Goal: Task Accomplishment & Management: Manage account settings

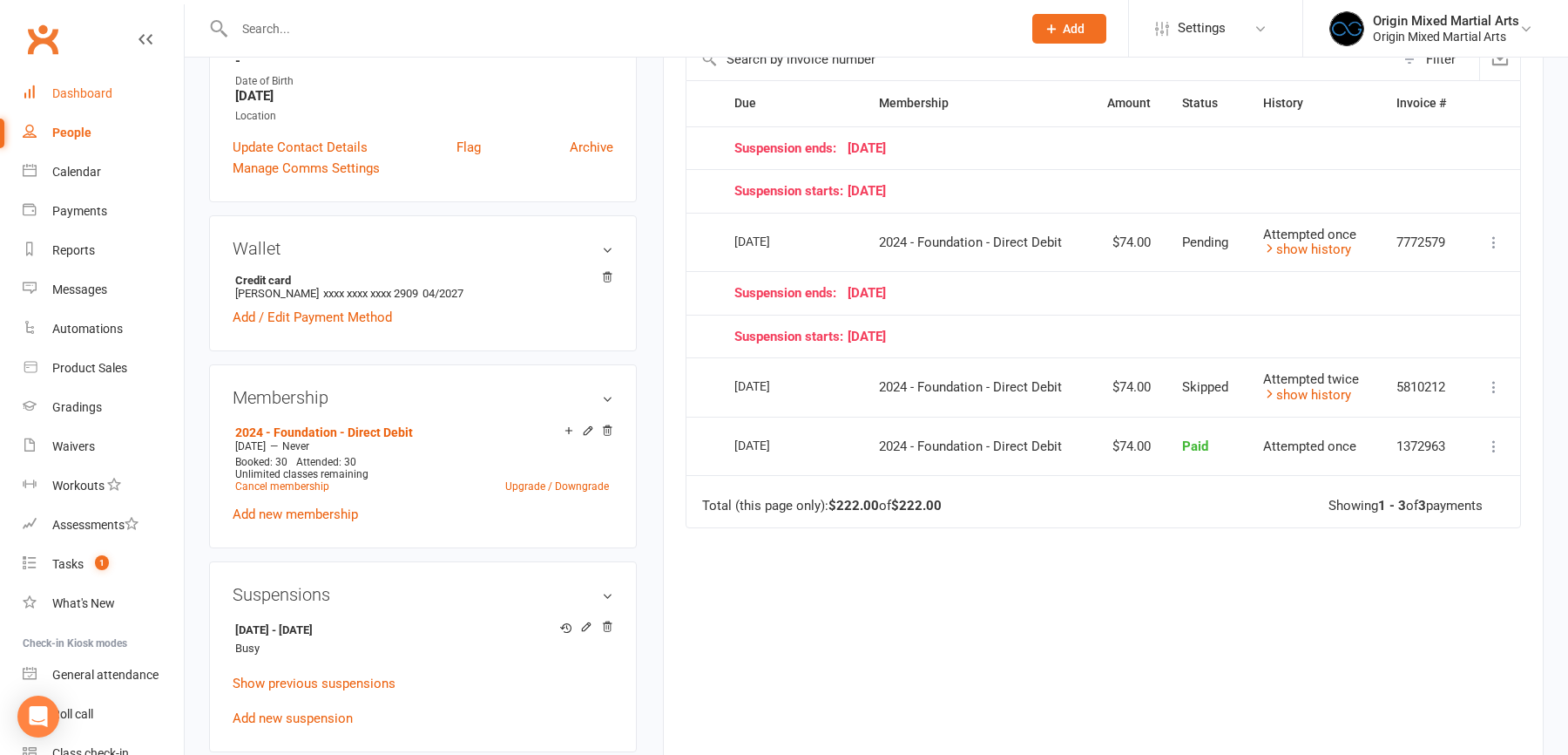
click at [100, 106] on link "Dashboard" at bounding box center [104, 93] width 161 height 39
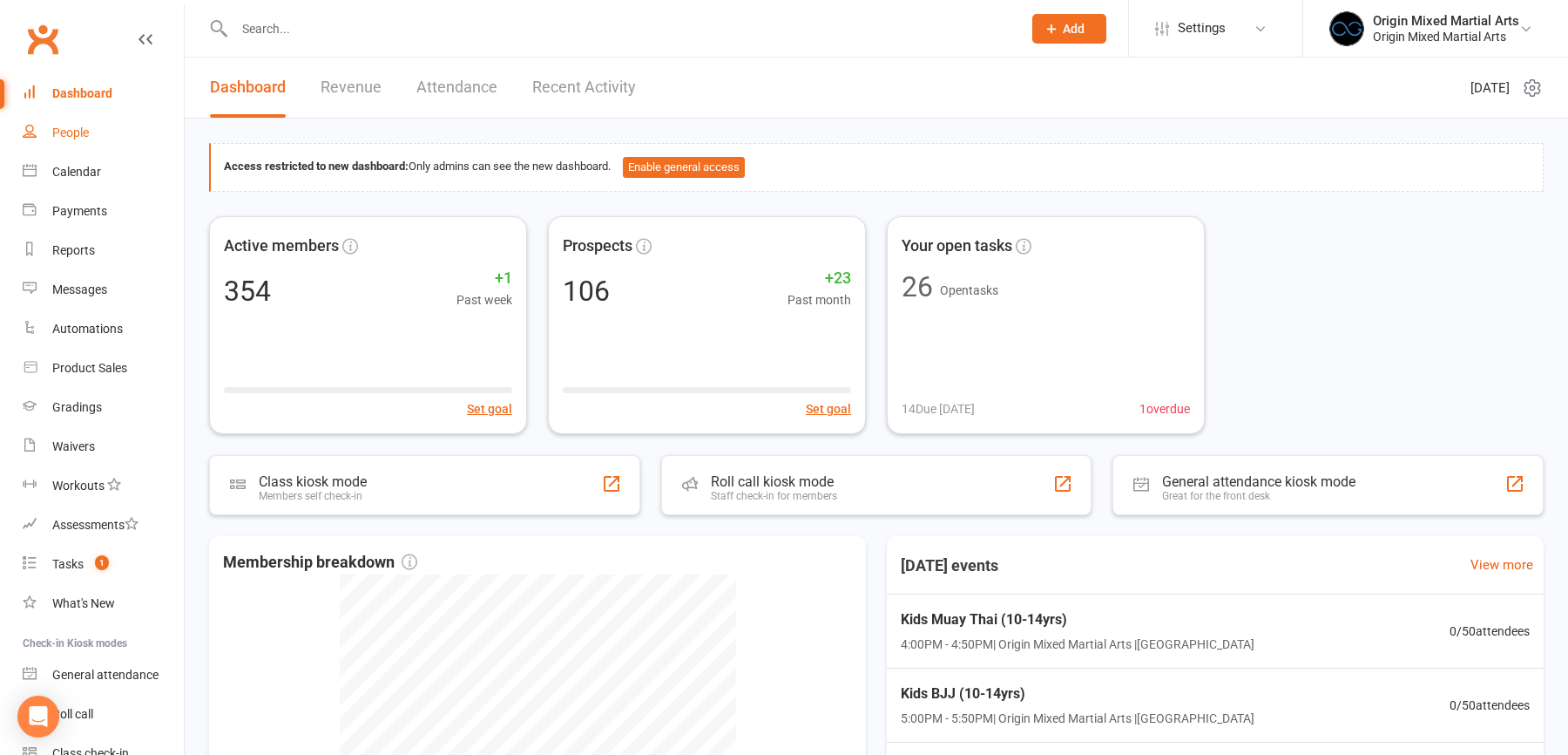
click at [82, 130] on div "People" at bounding box center [70, 132] width 36 height 14
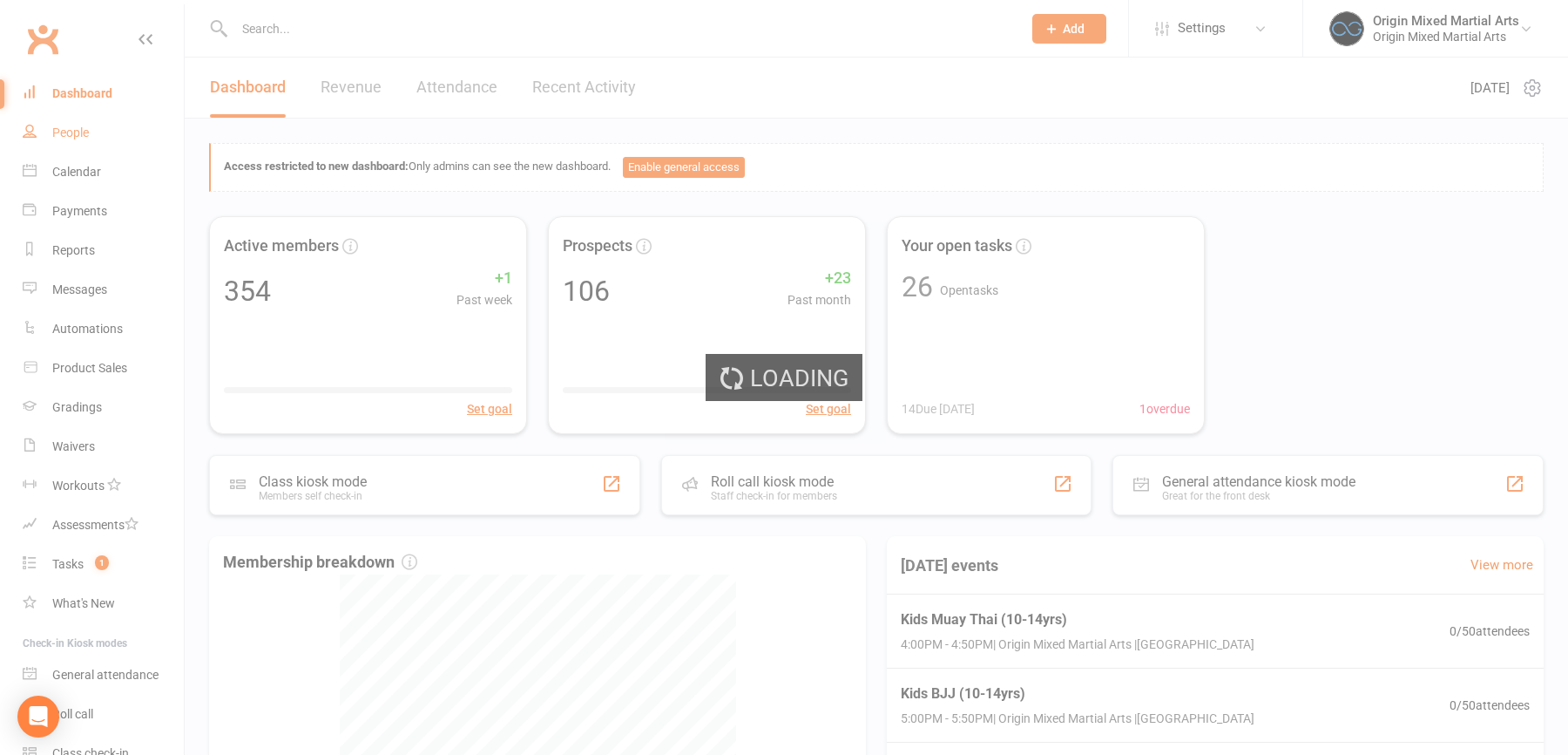
select select "100"
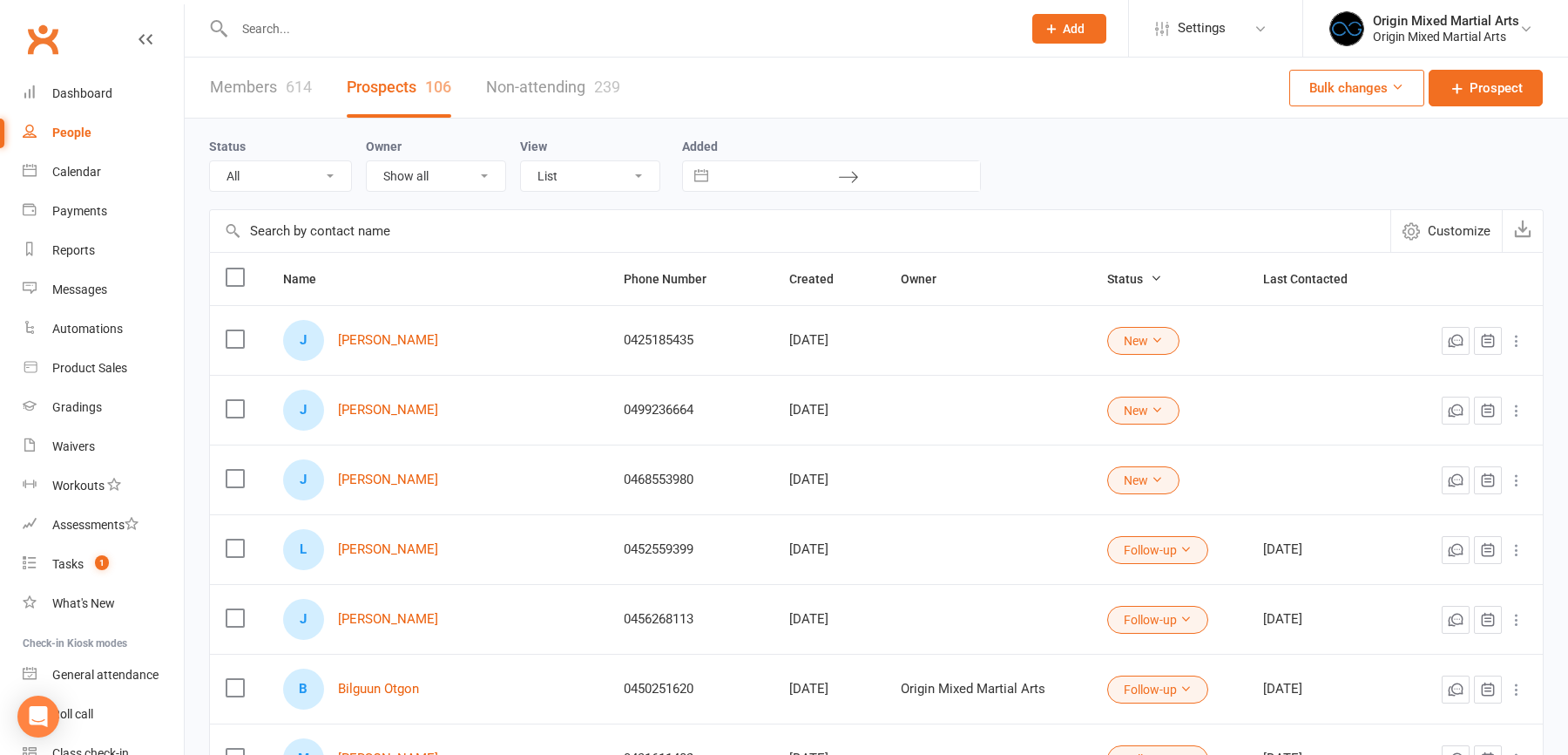
click at [270, 25] on input "text" at bounding box center [619, 29] width 780 height 25
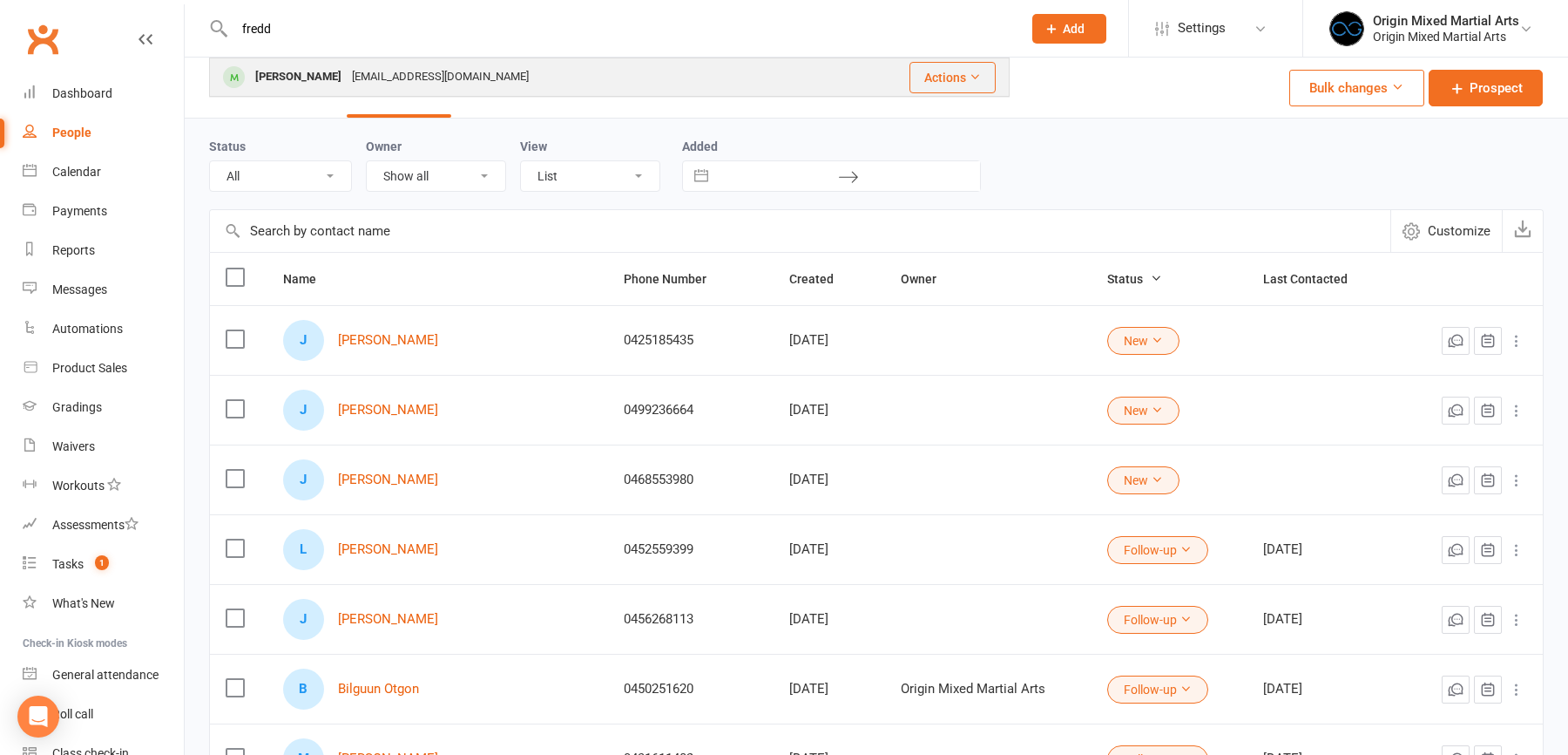
type input "fredd"
click at [318, 80] on div "Freddie Tungka" at bounding box center [298, 77] width 97 height 25
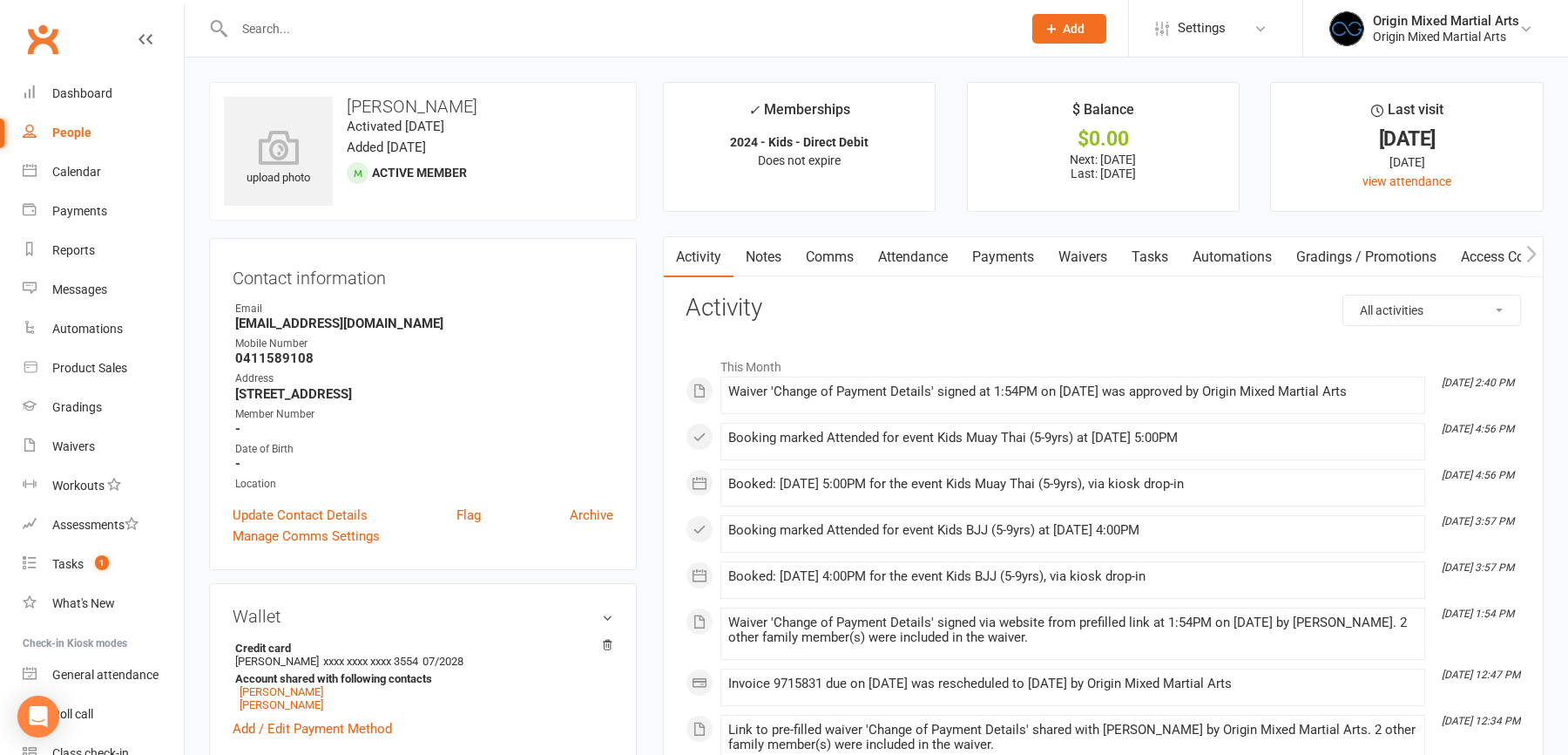
click at [986, 261] on link "Payments" at bounding box center [1003, 256] width 86 height 40
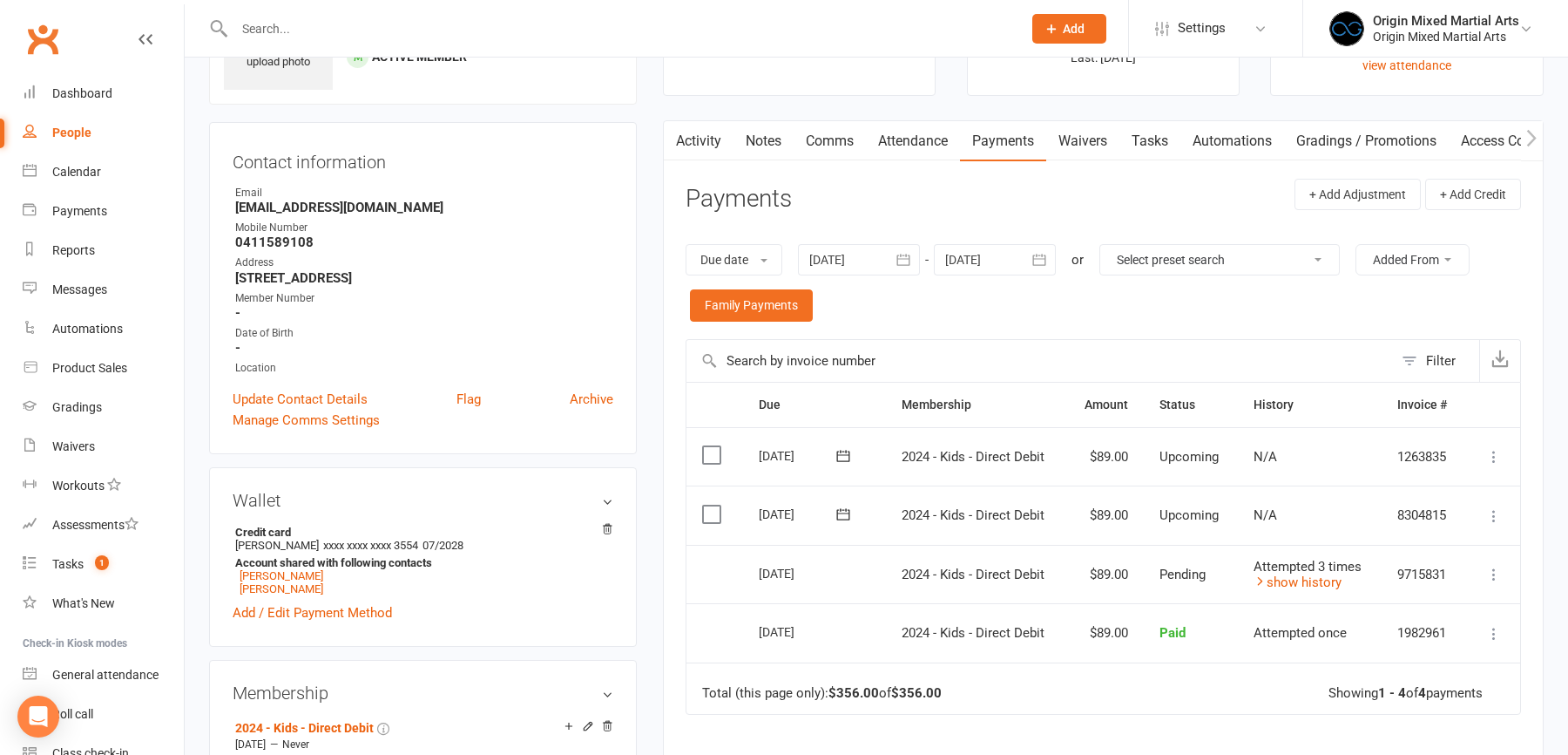
scroll to position [228, 0]
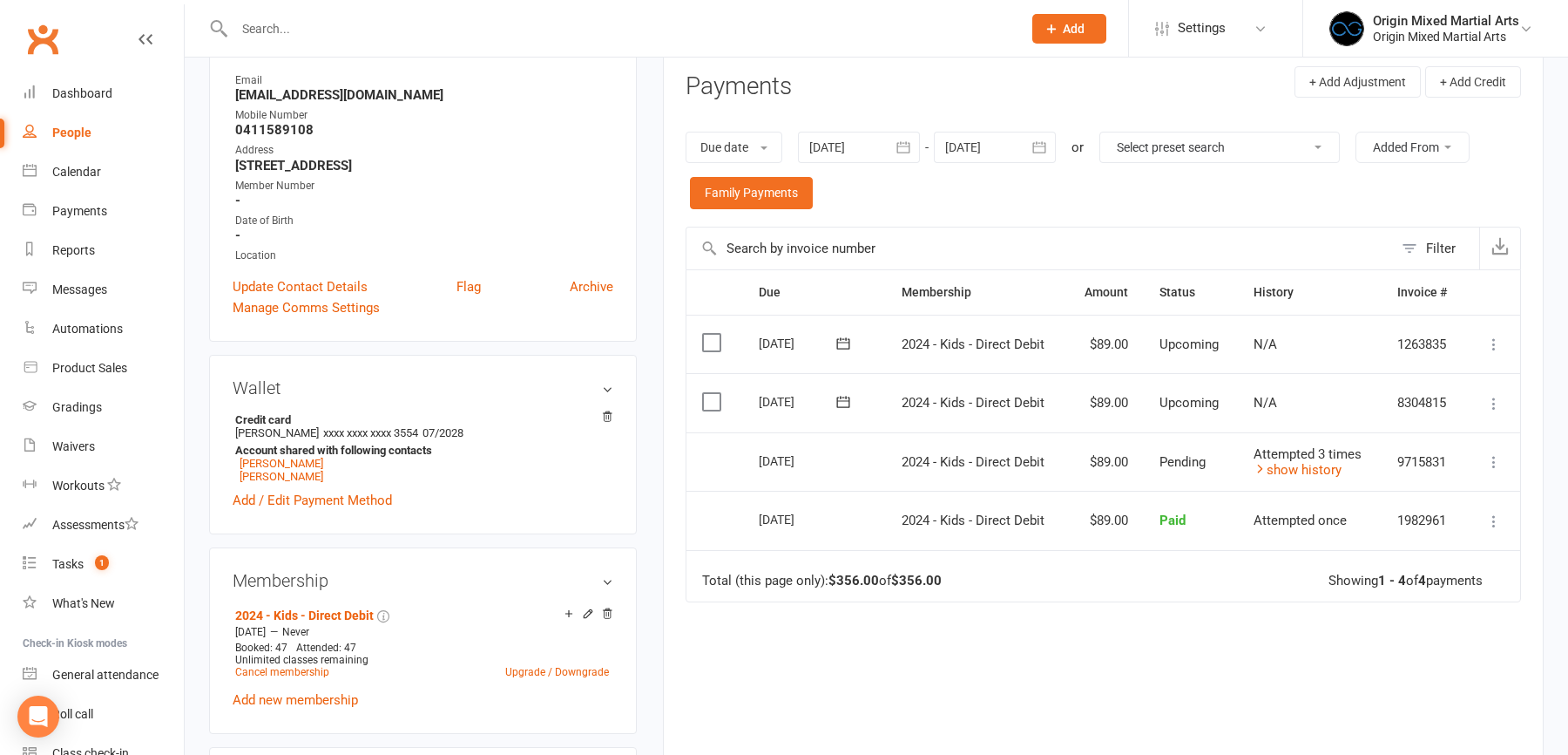
click at [82, 132] on div "People" at bounding box center [72, 132] width 39 height 14
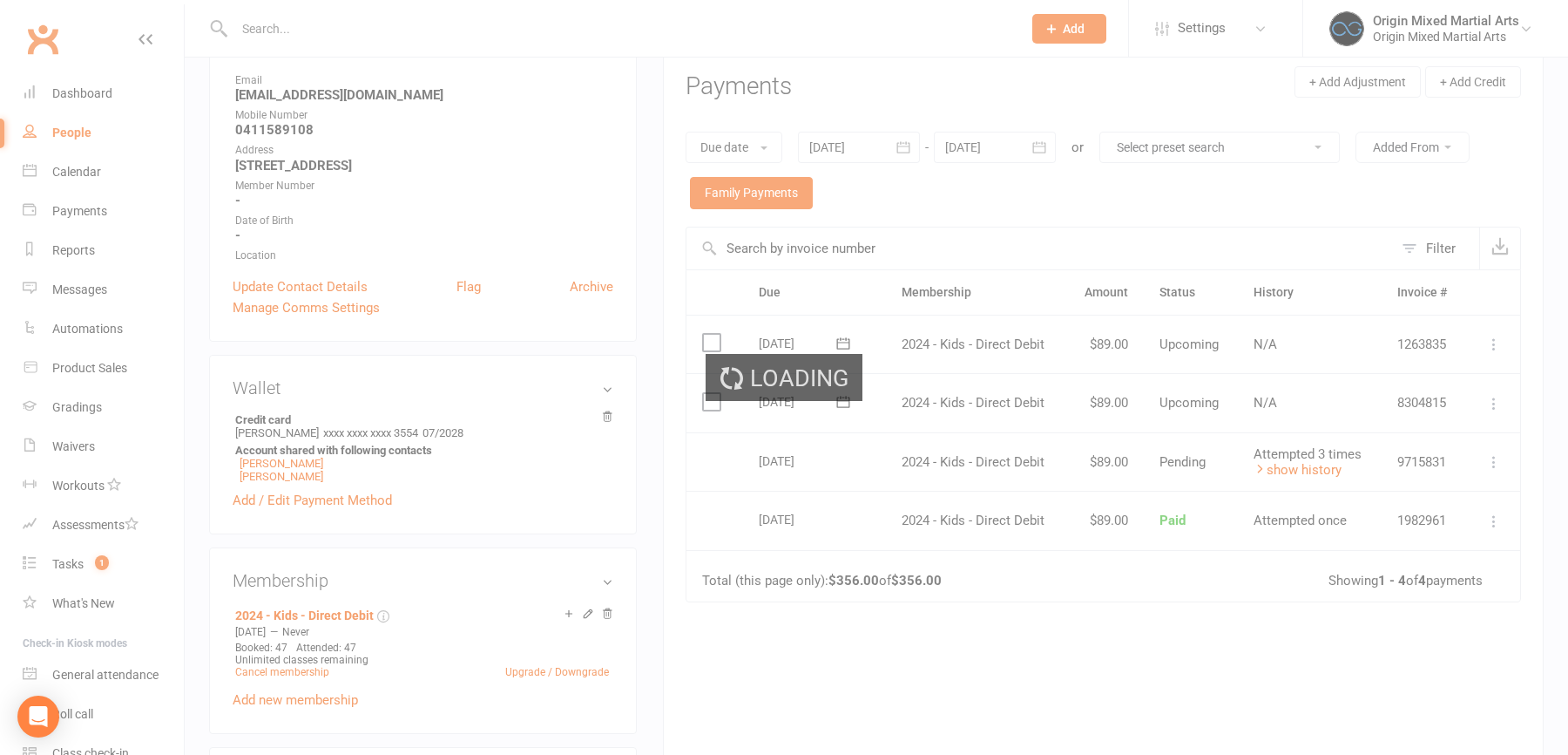
select select "100"
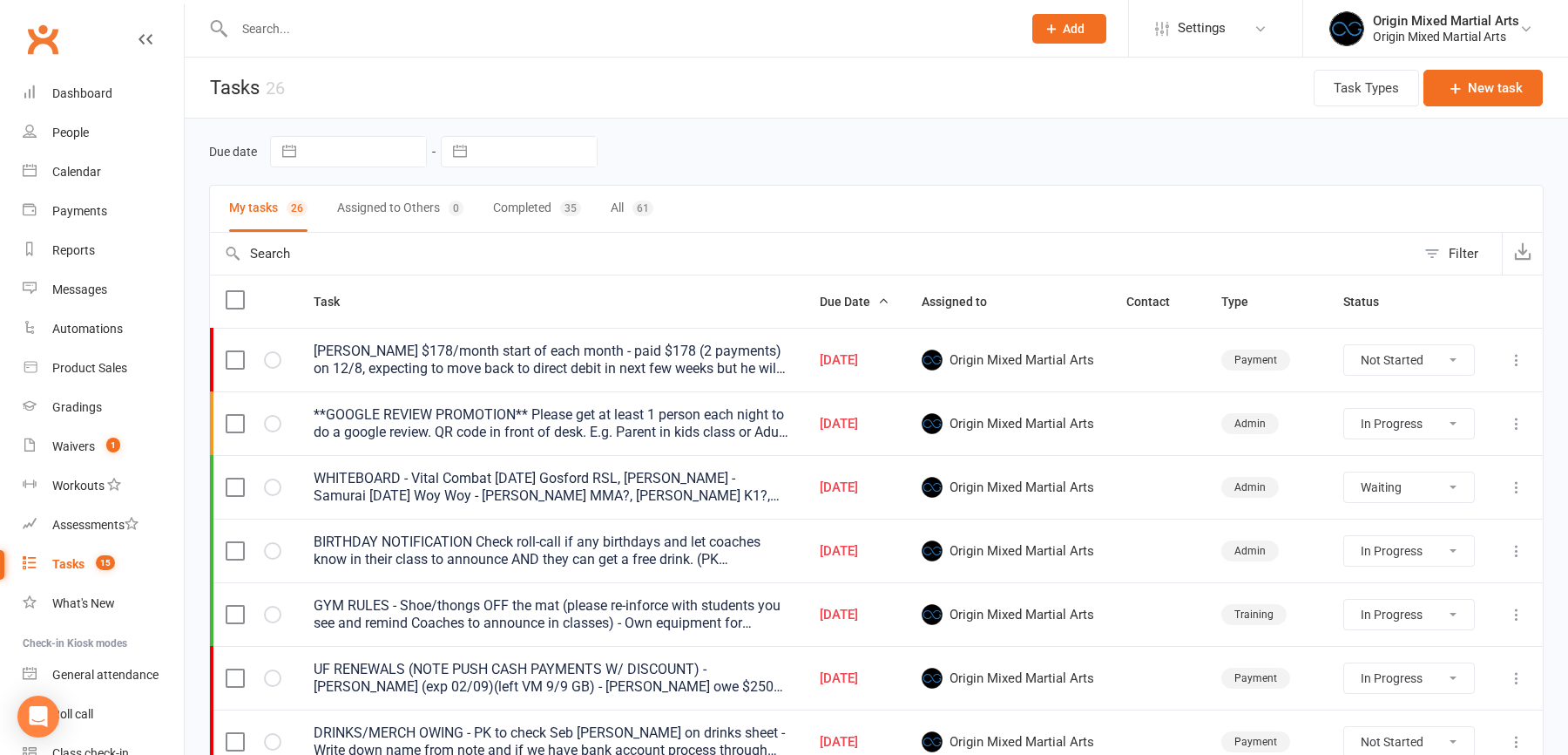
select select "started"
select select "waiting"
select select "started"
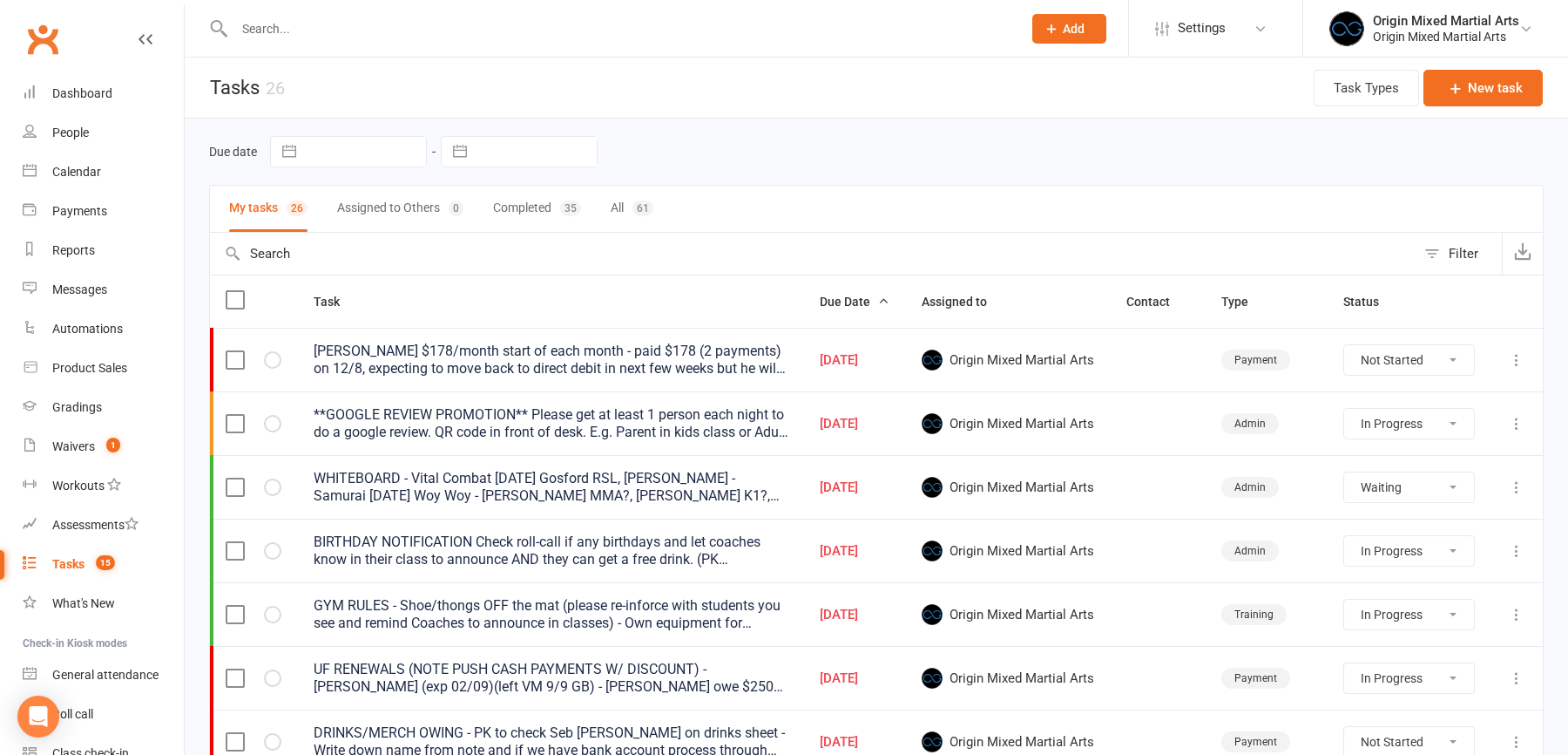
select select "started"
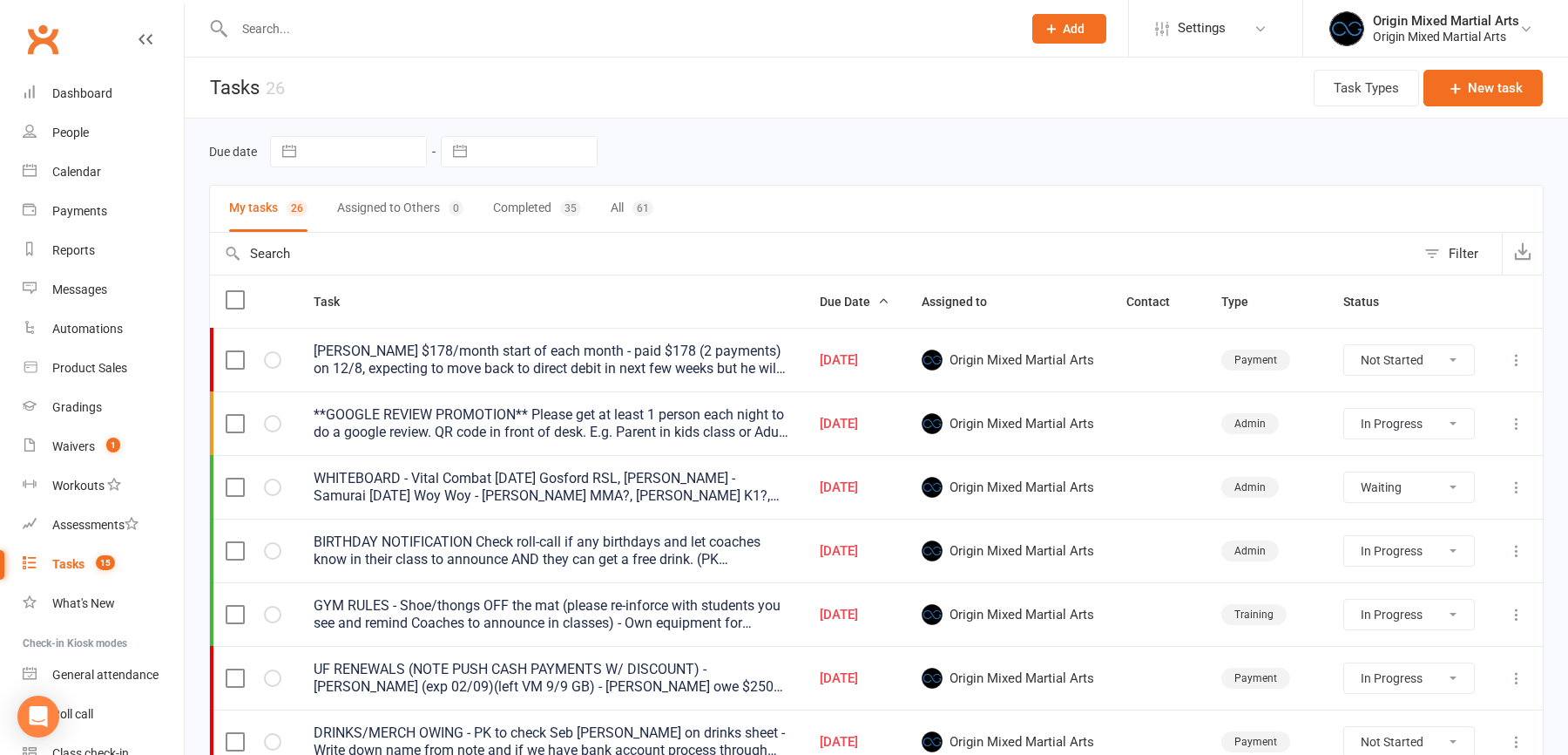
select select "started"
select select "waiting"
select select "started"
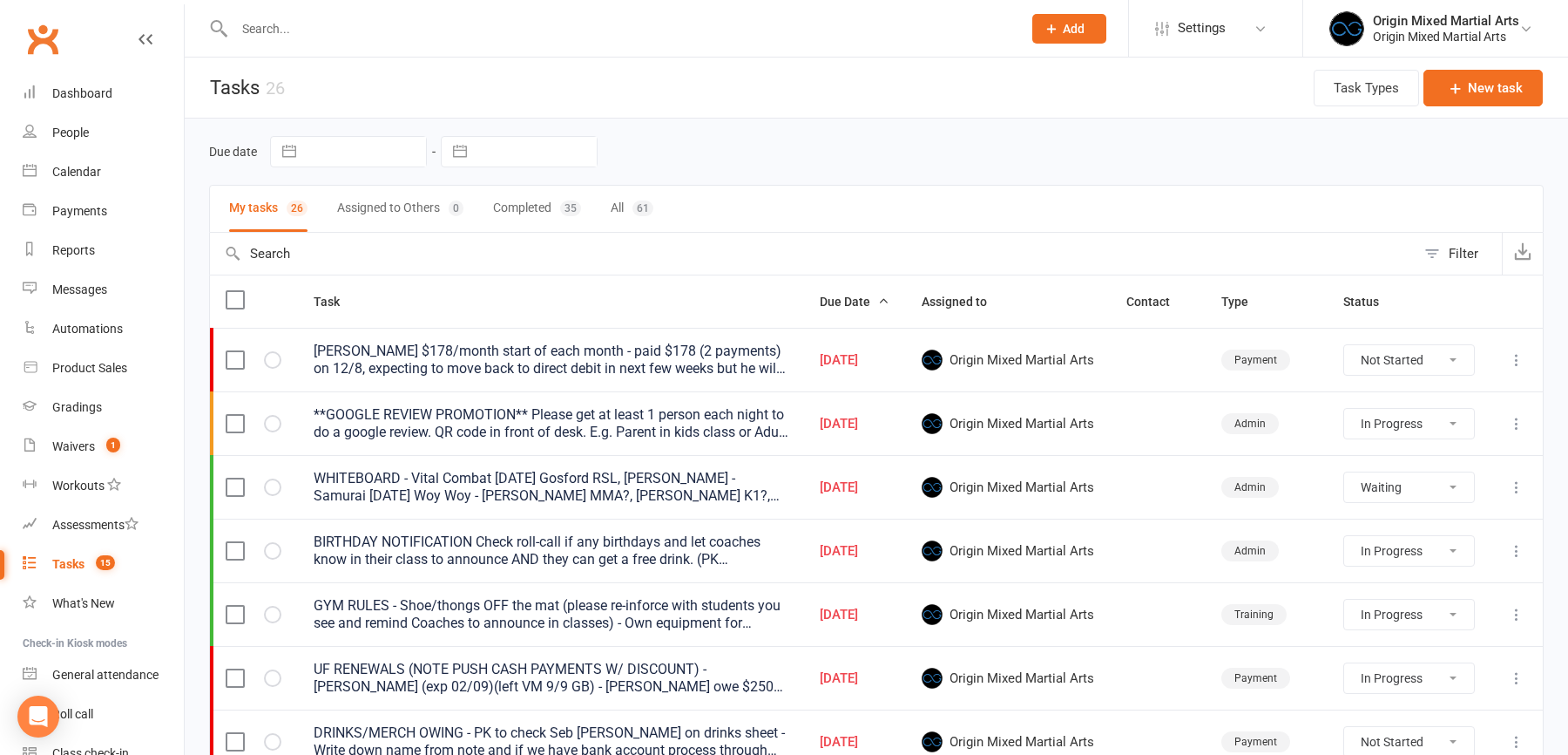
select select "waiting"
select select "started"
select select "waiting"
select select "started"
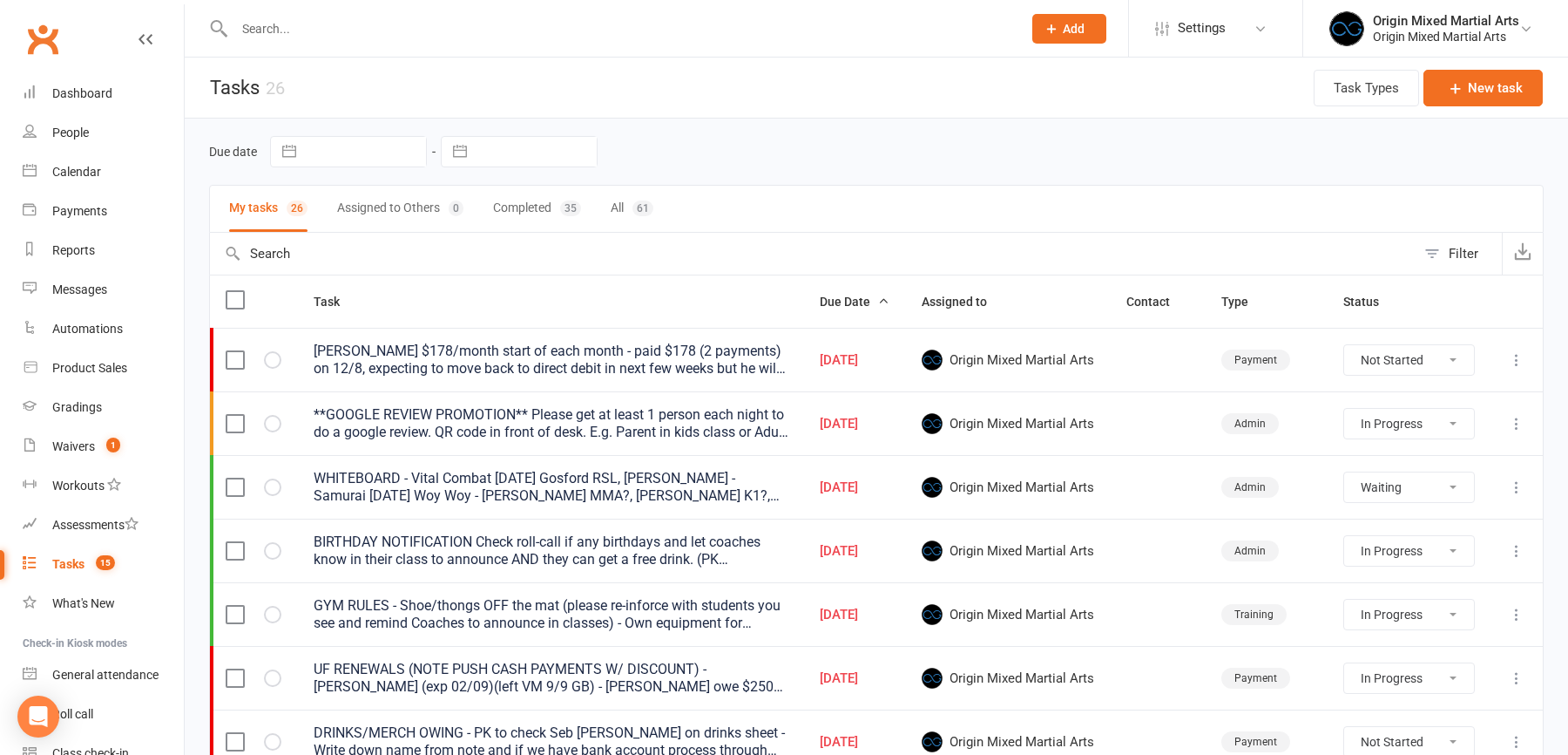
select select "started"
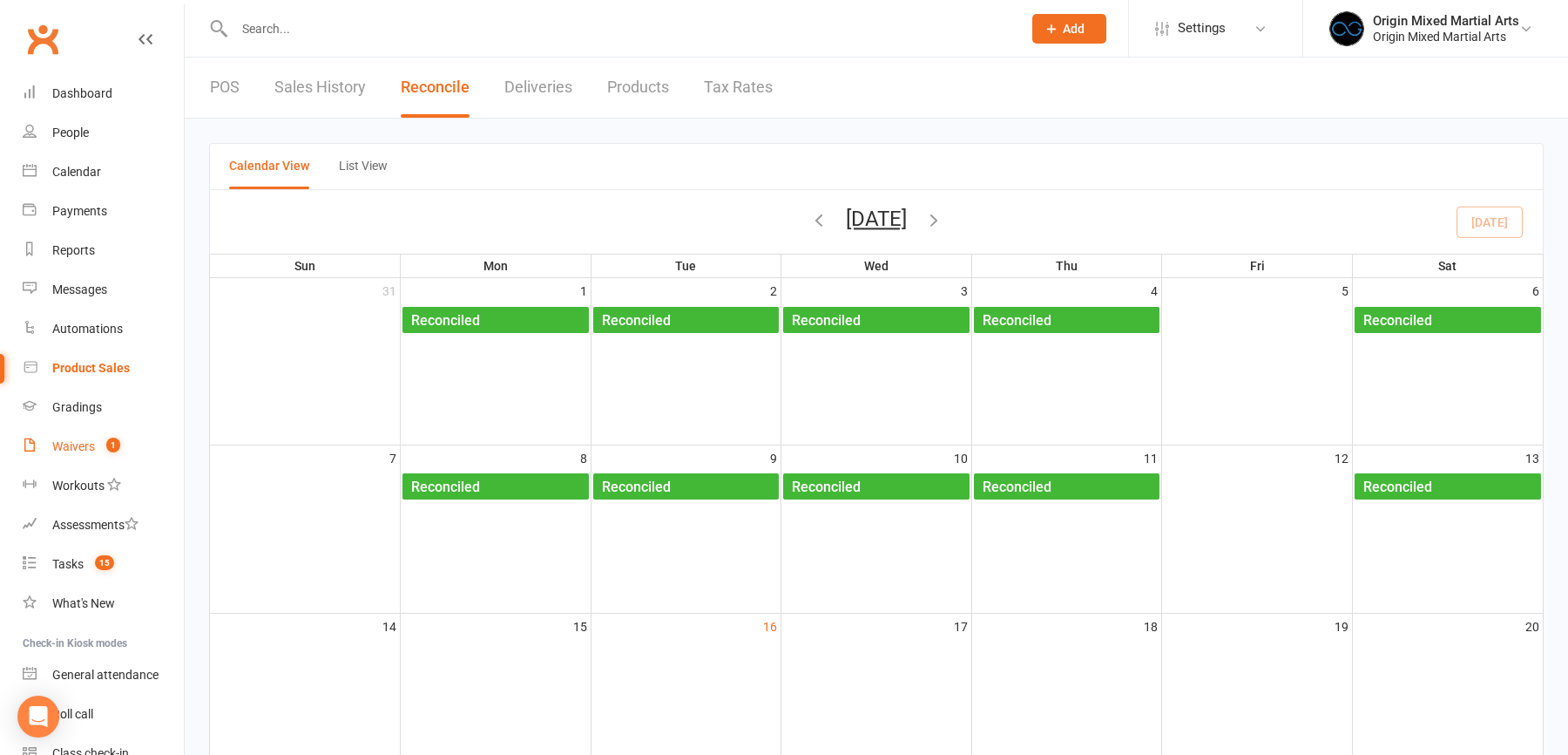
click at [79, 444] on div "Waivers" at bounding box center [74, 446] width 43 height 14
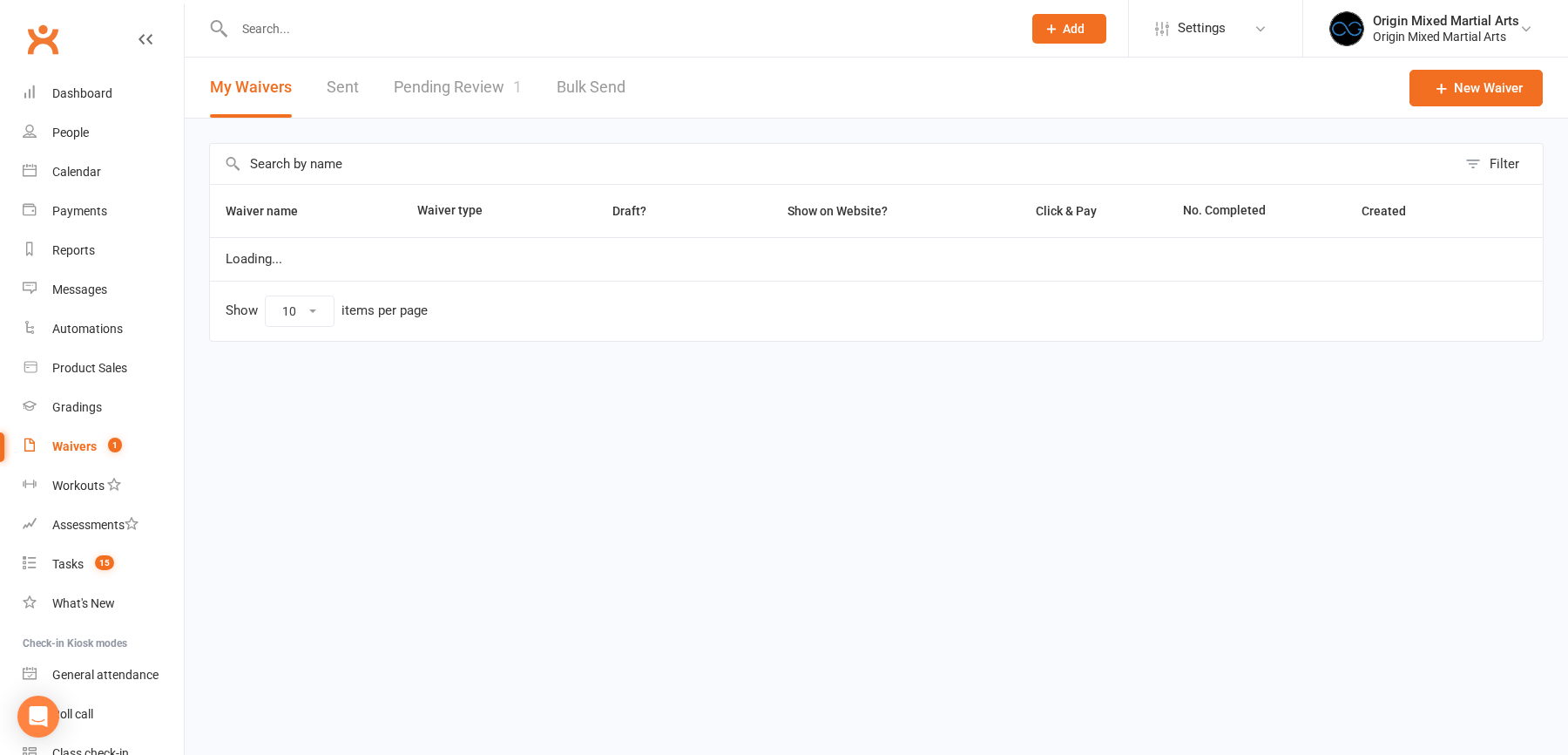
select select "100"
click at [493, 88] on link "Pending Review 1" at bounding box center [458, 88] width 128 height 60
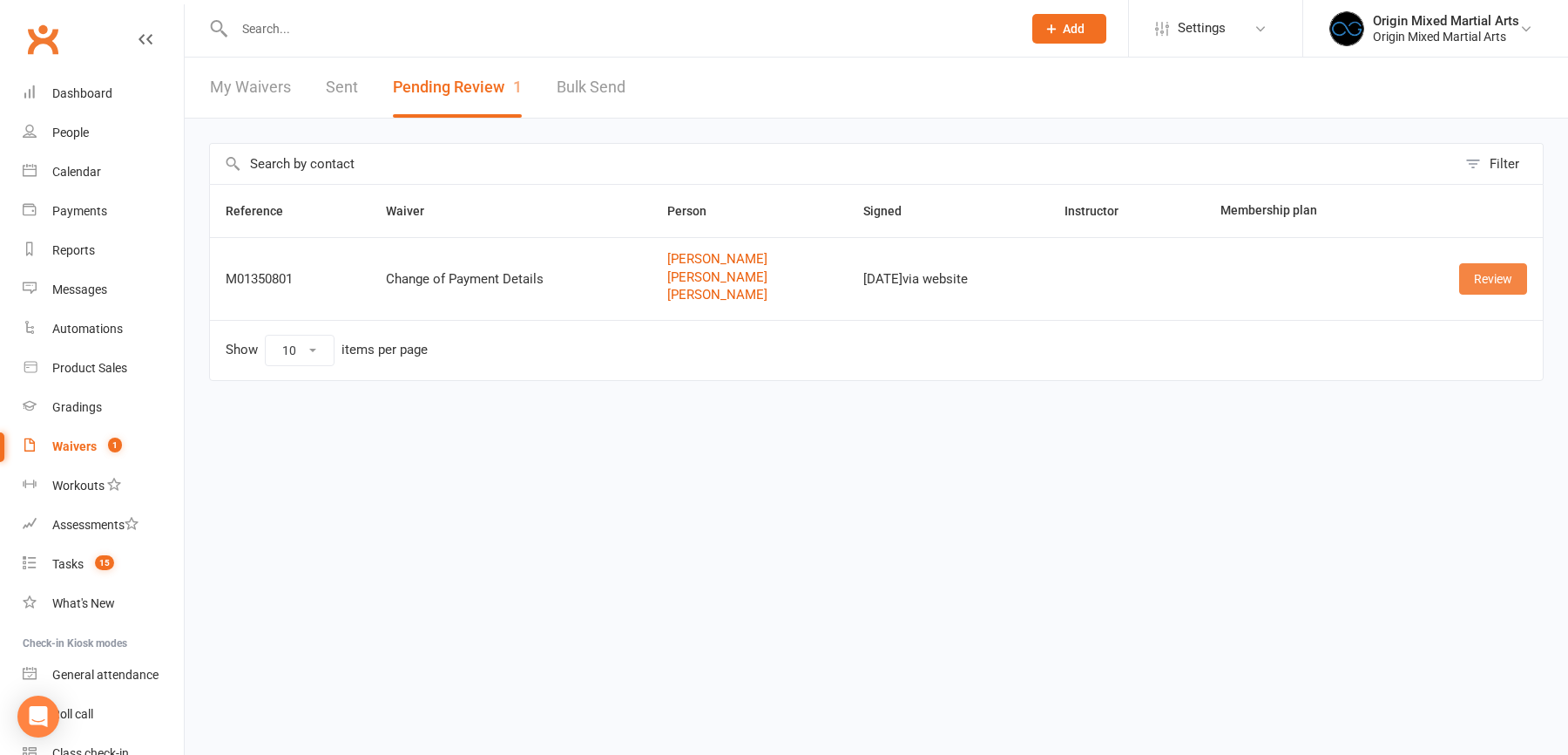
click at [1478, 282] on link "Review" at bounding box center [1493, 279] width 68 height 31
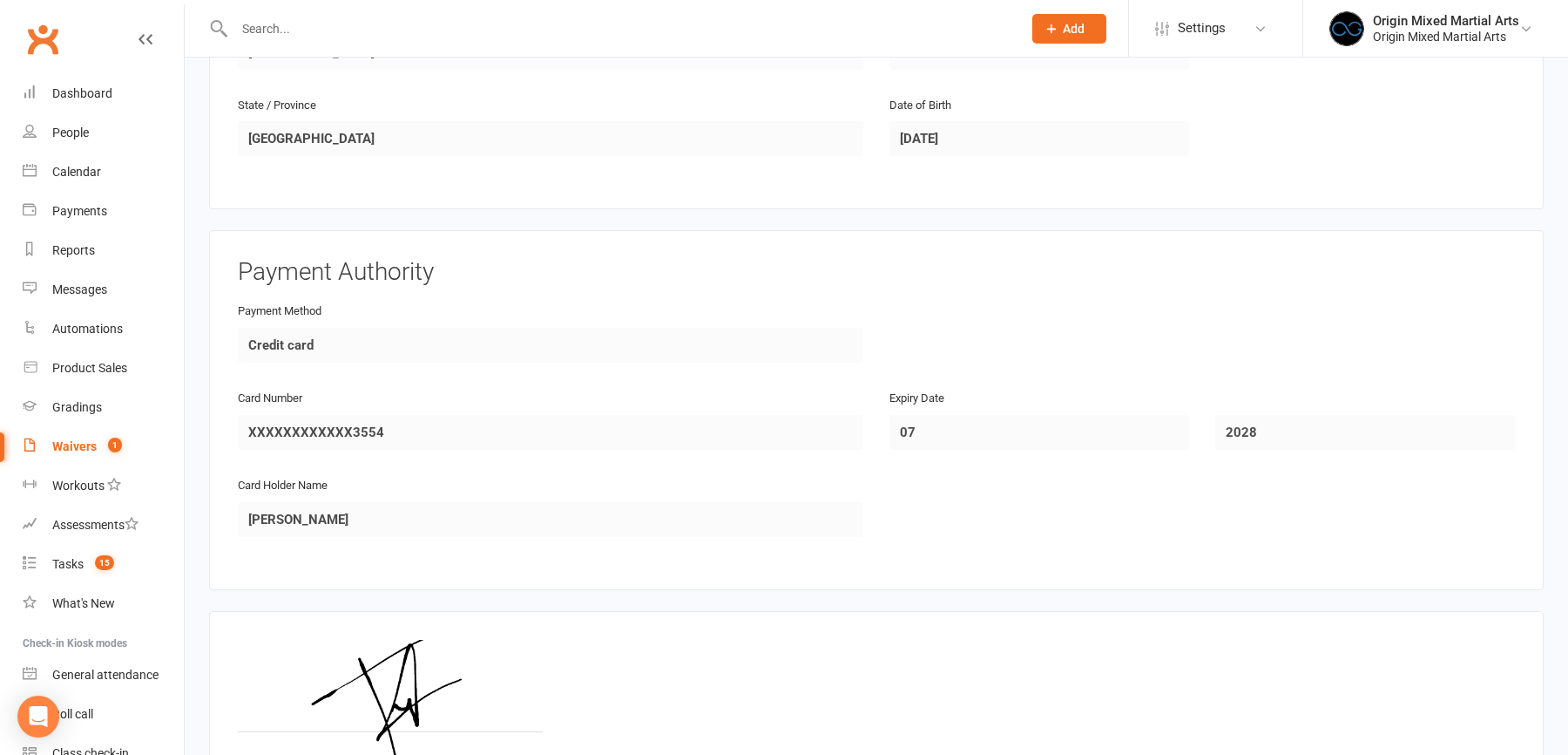
scroll to position [2031, 0]
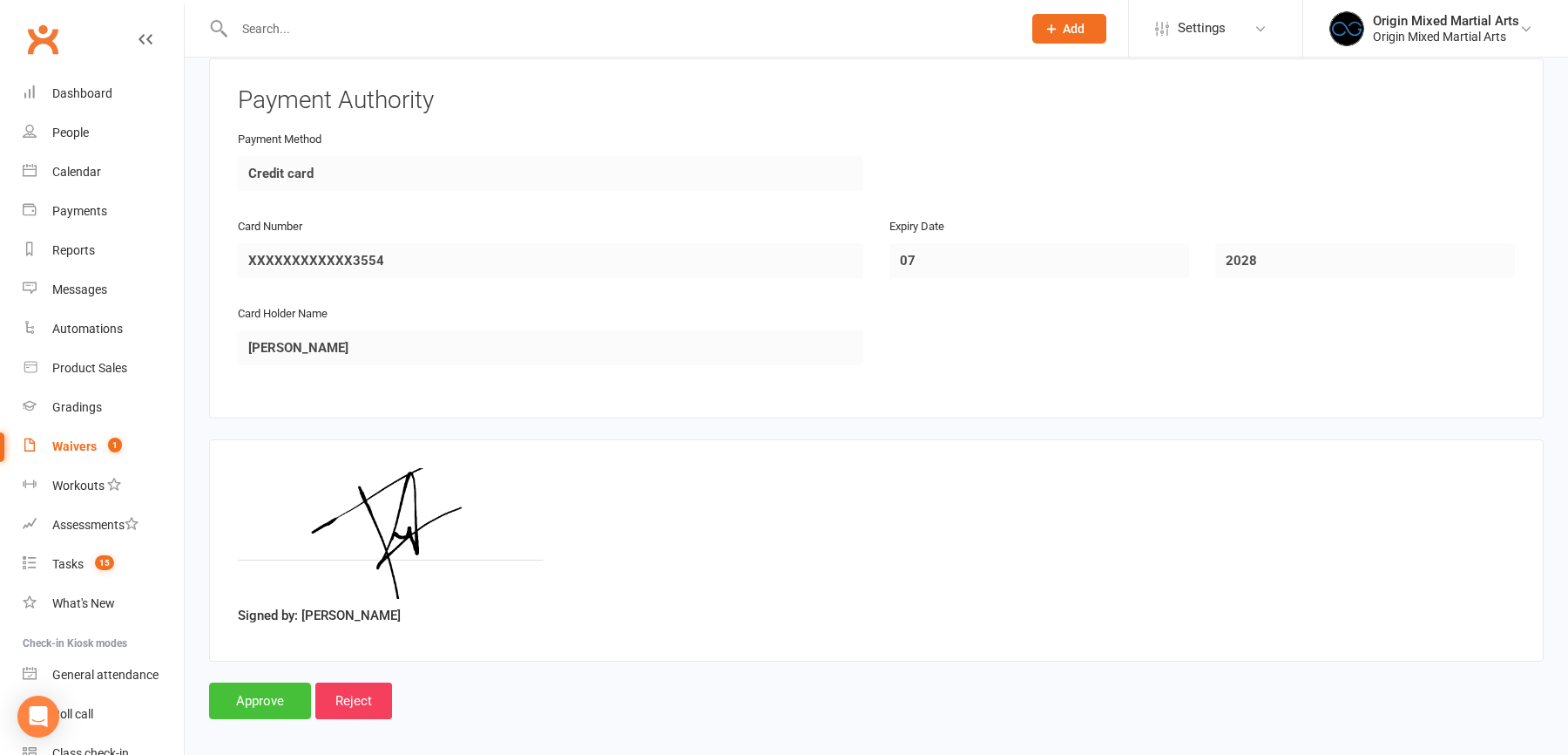
click at [275, 682] on input "Approve" at bounding box center [260, 700] width 102 height 36
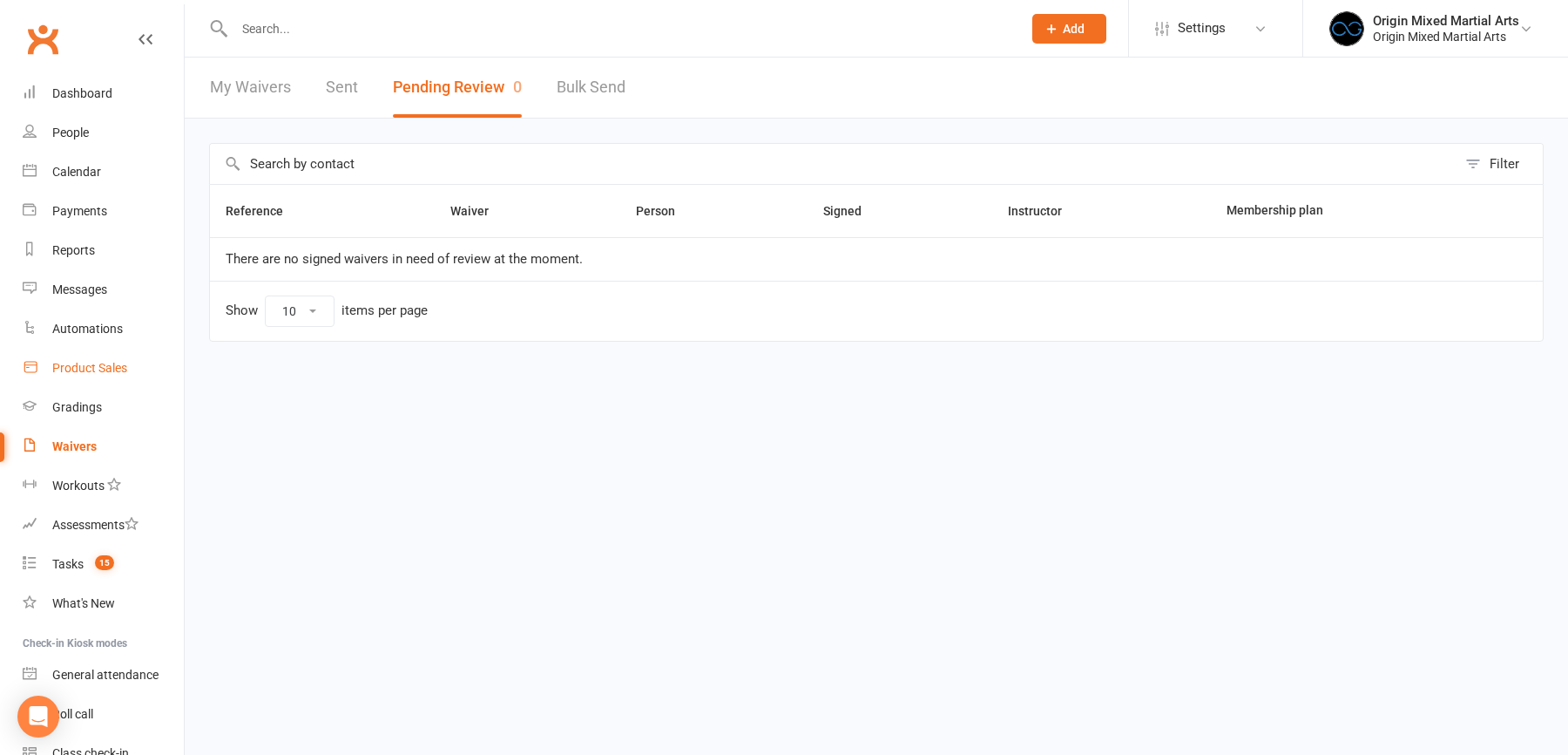
click at [90, 360] on link "Product Sales" at bounding box center [104, 368] width 161 height 39
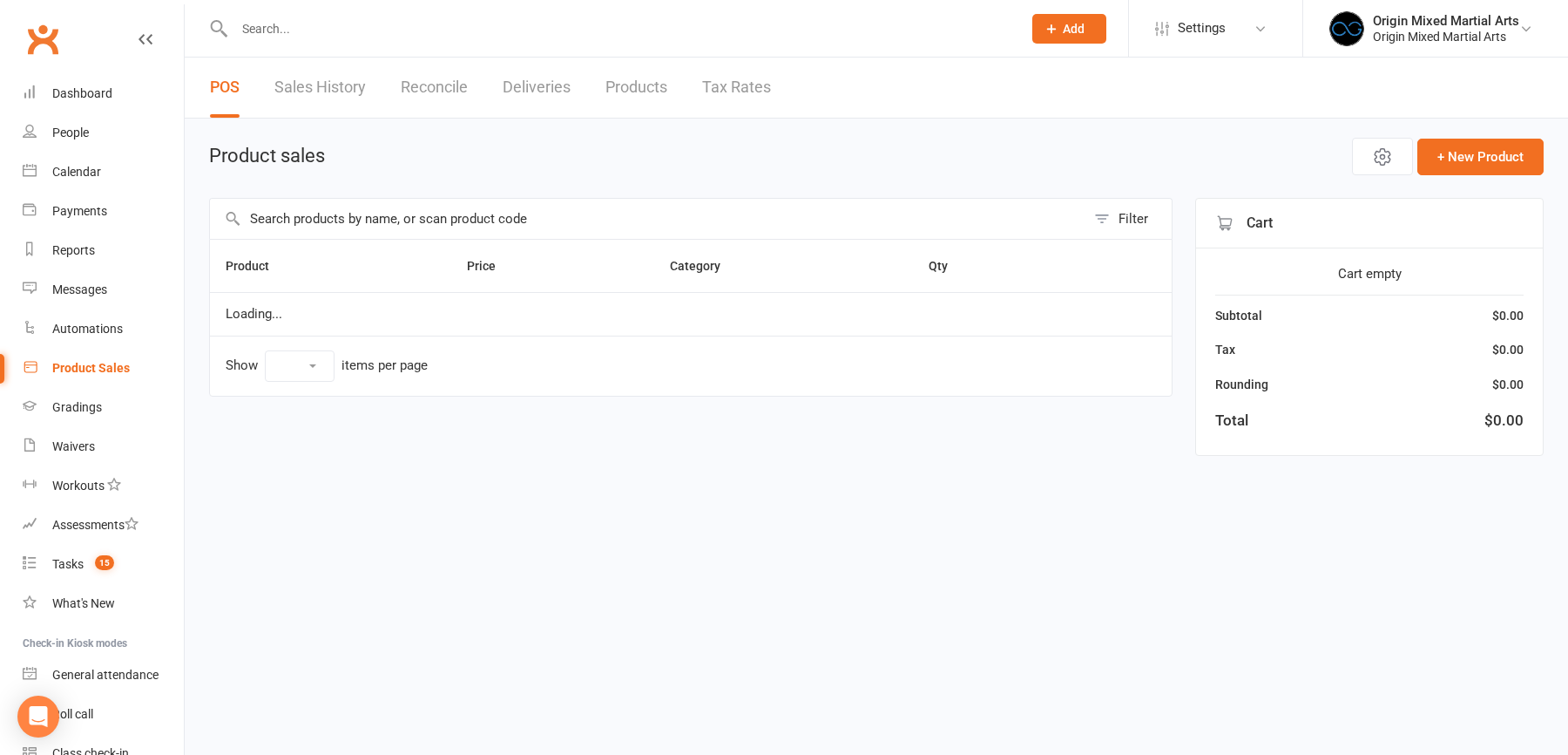
select select "10"
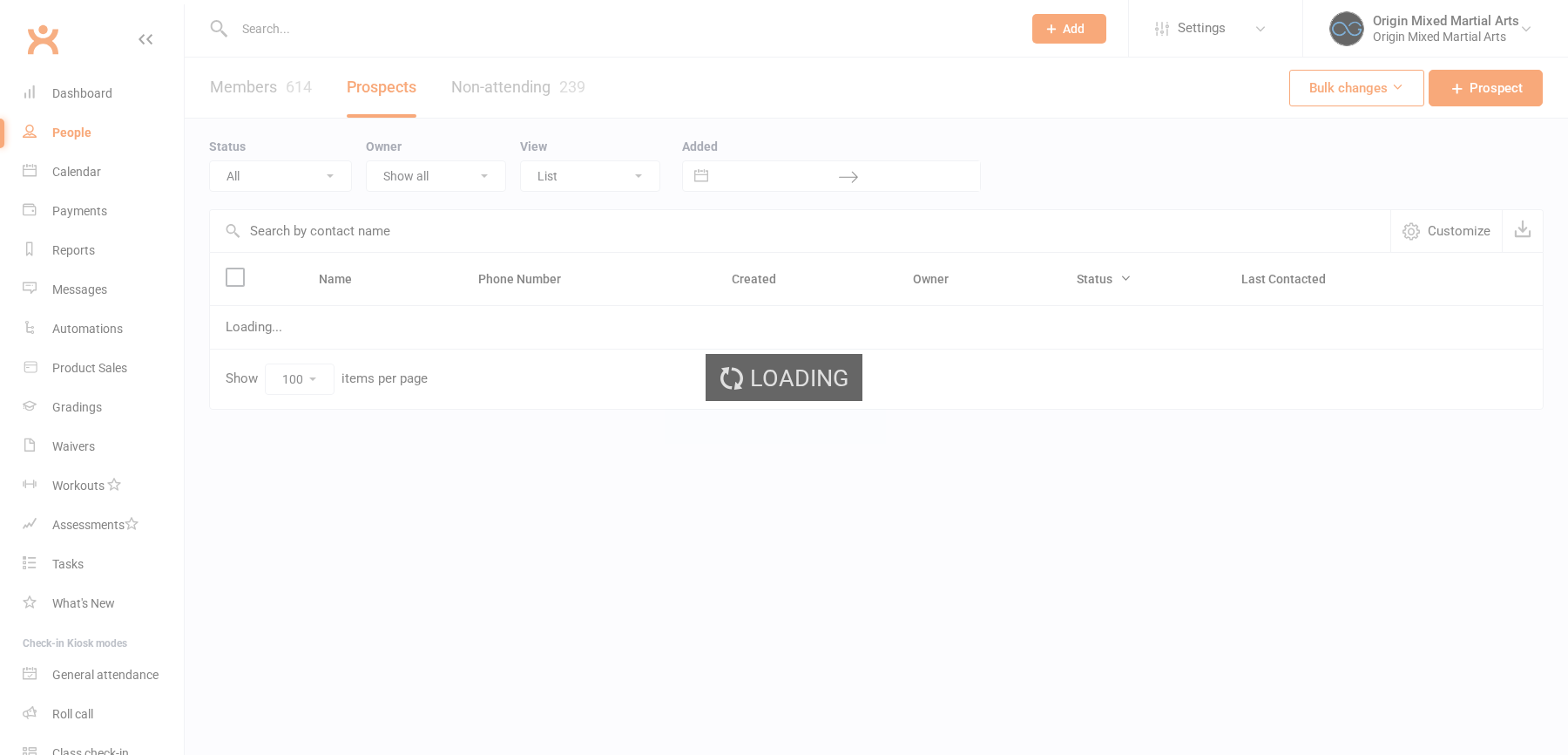
select select "100"
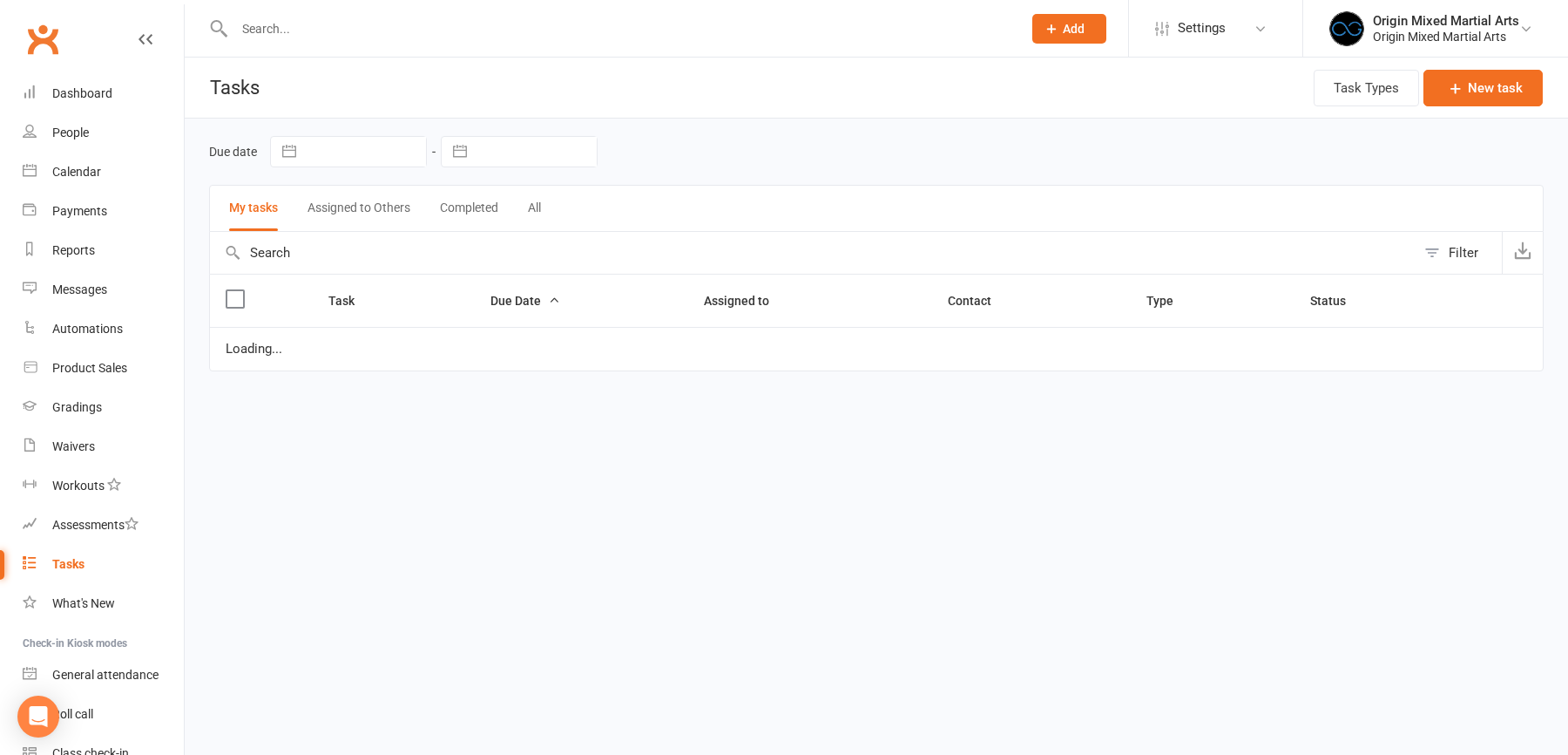
select select "started"
select select "waiting"
select select "started"
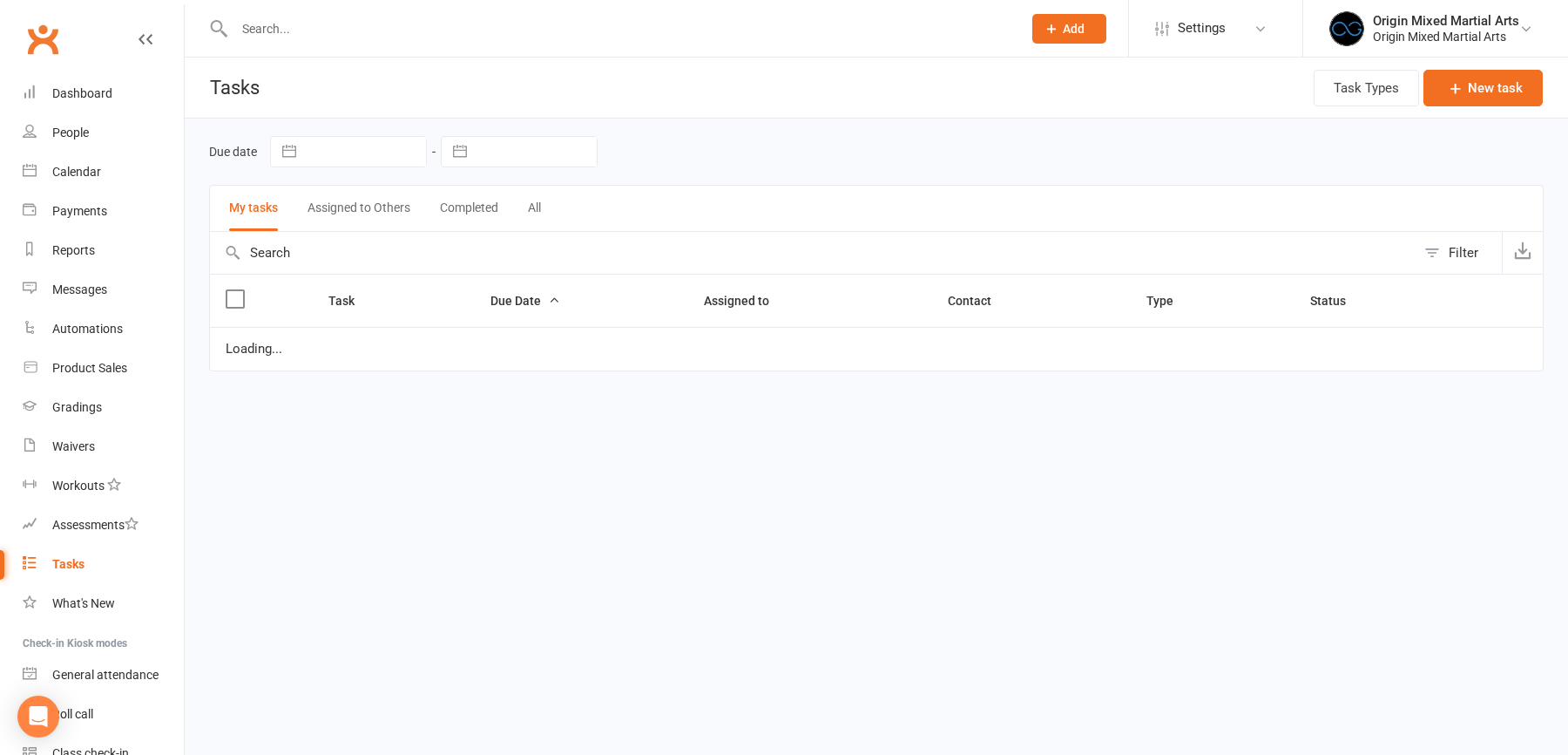
select select "started"
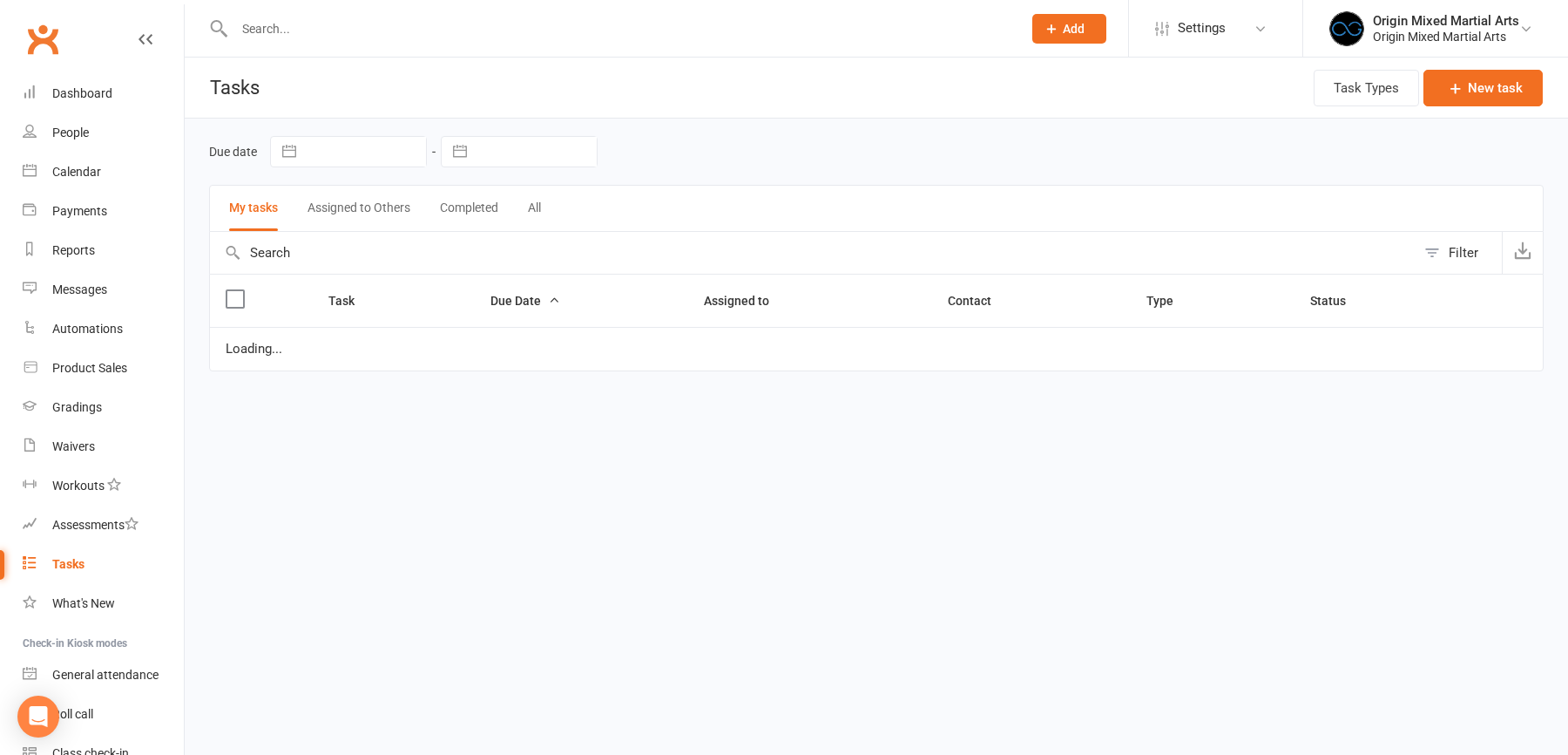
select select "started"
select select "waiting"
select select "started"
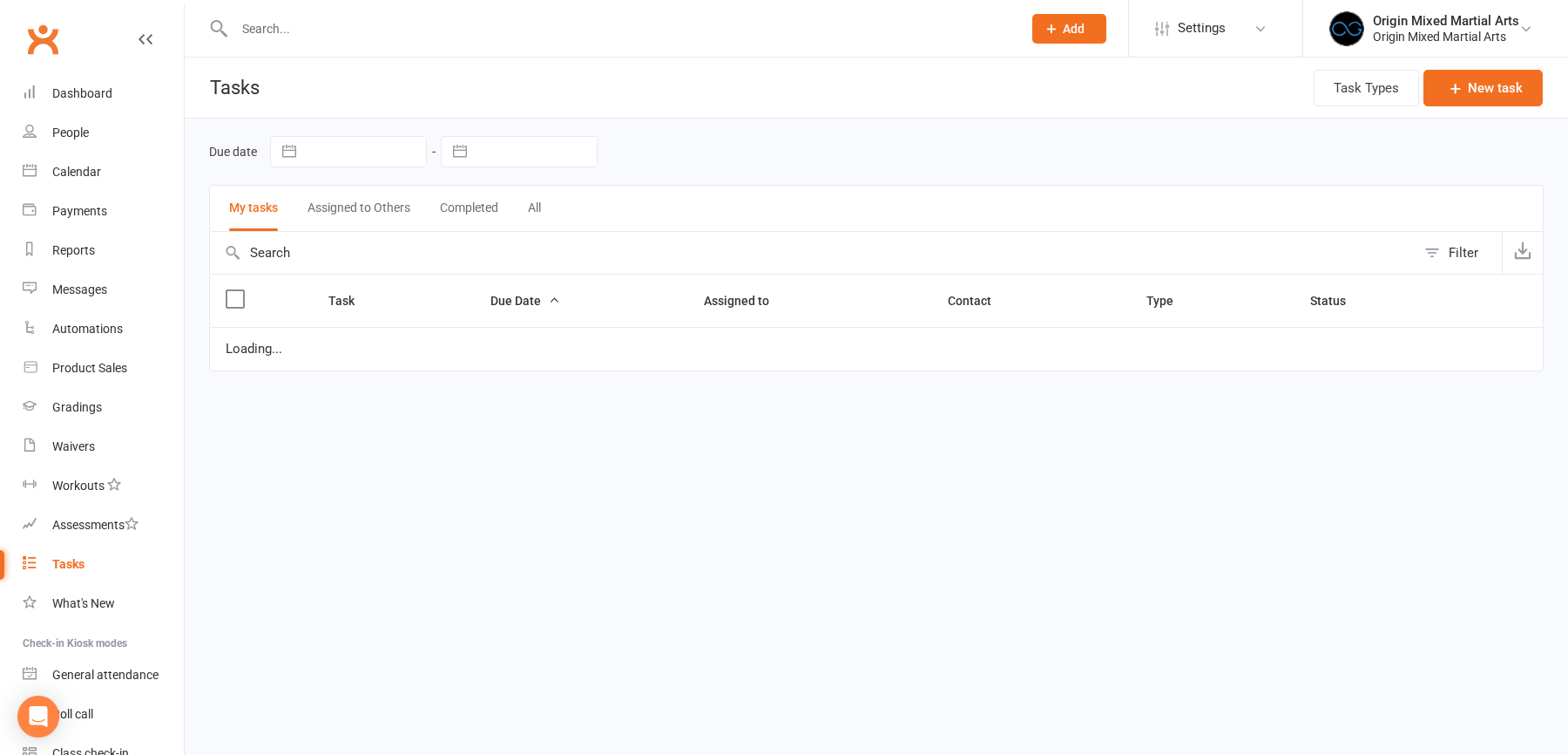
select select "waiting"
select select "started"
select select "waiting"
select select "started"
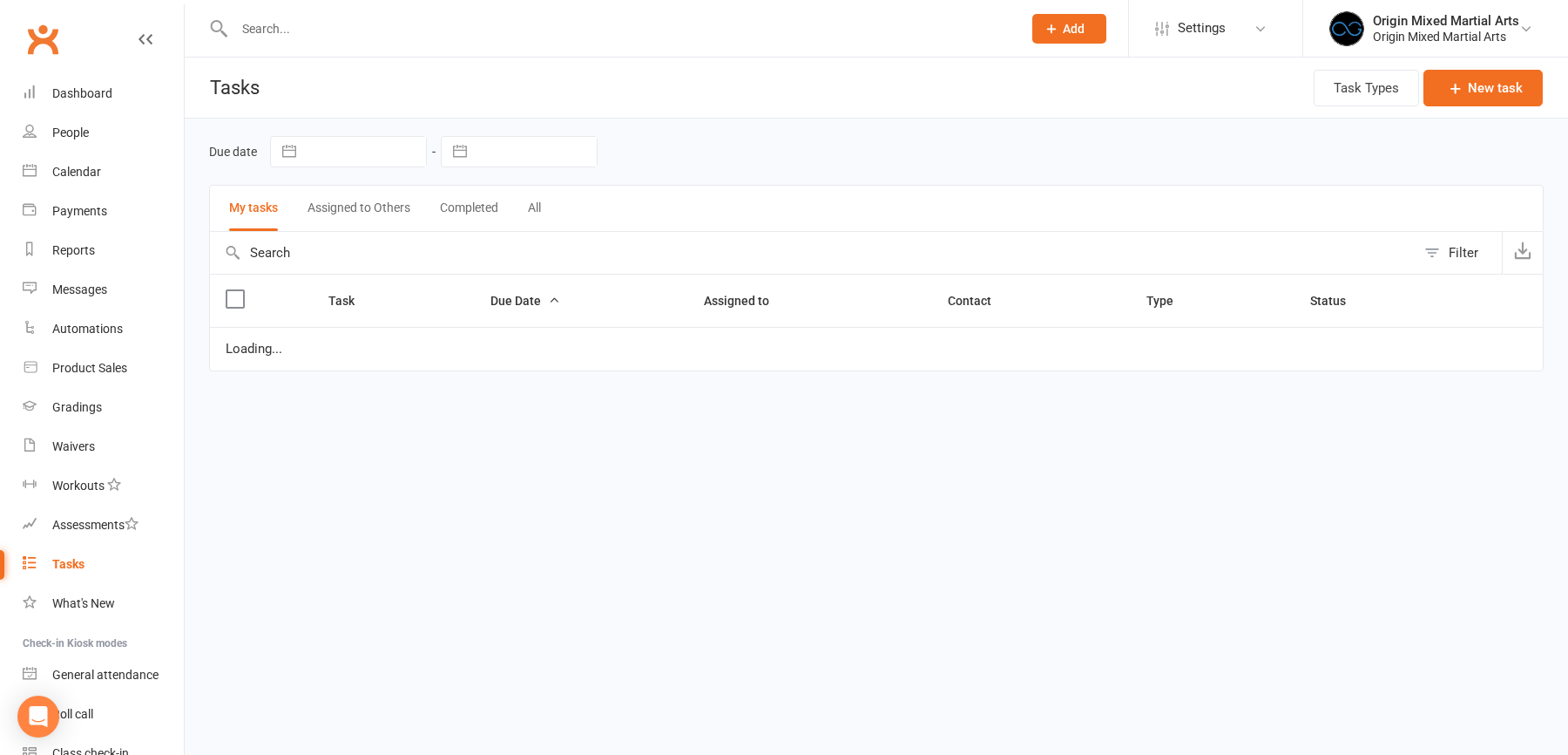
select select "started"
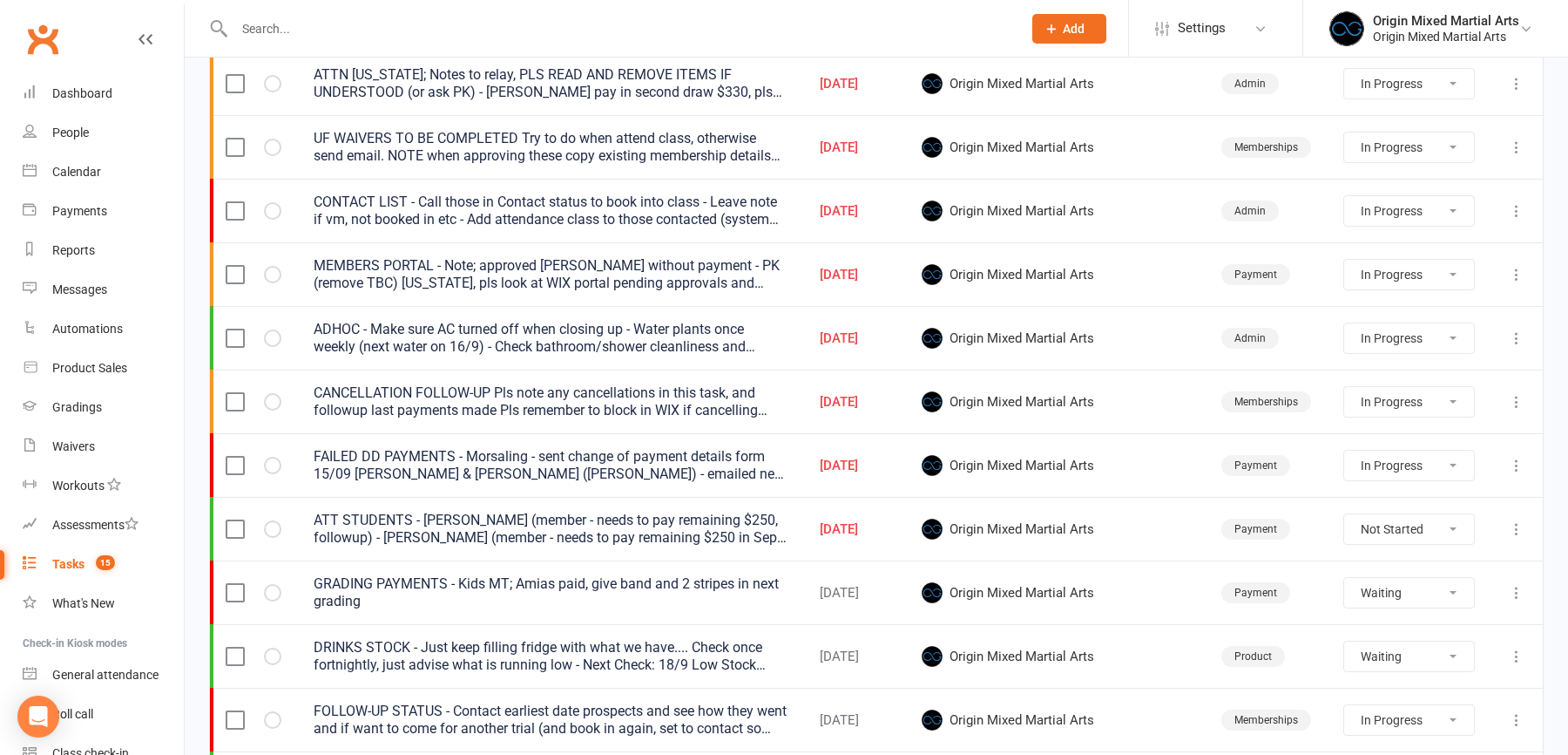
scroll to position [873, 0]
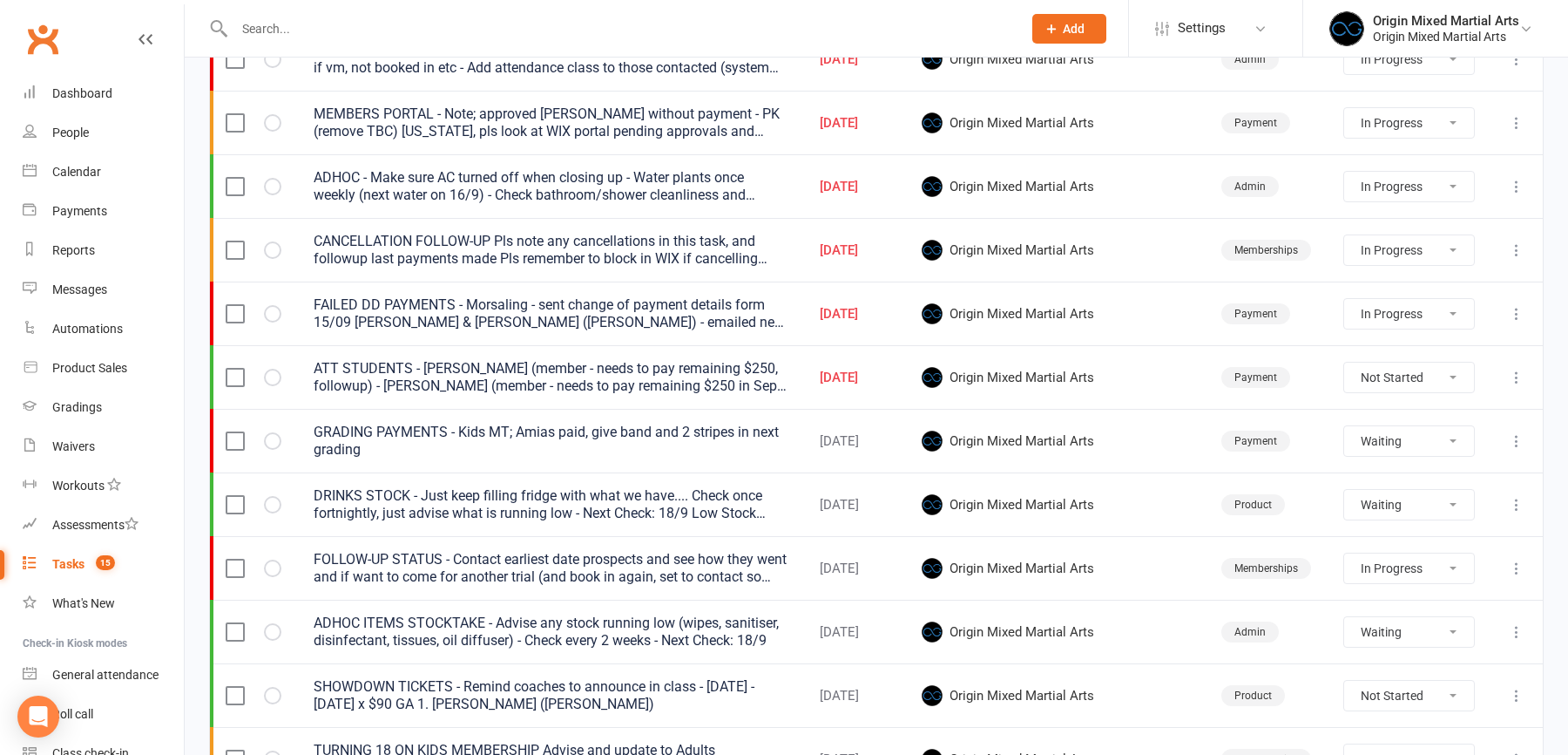
click at [1519, 497] on icon at bounding box center [1517, 505] width 18 height 18
click at [1433, 562] on link "Edit" at bounding box center [1440, 566] width 173 height 35
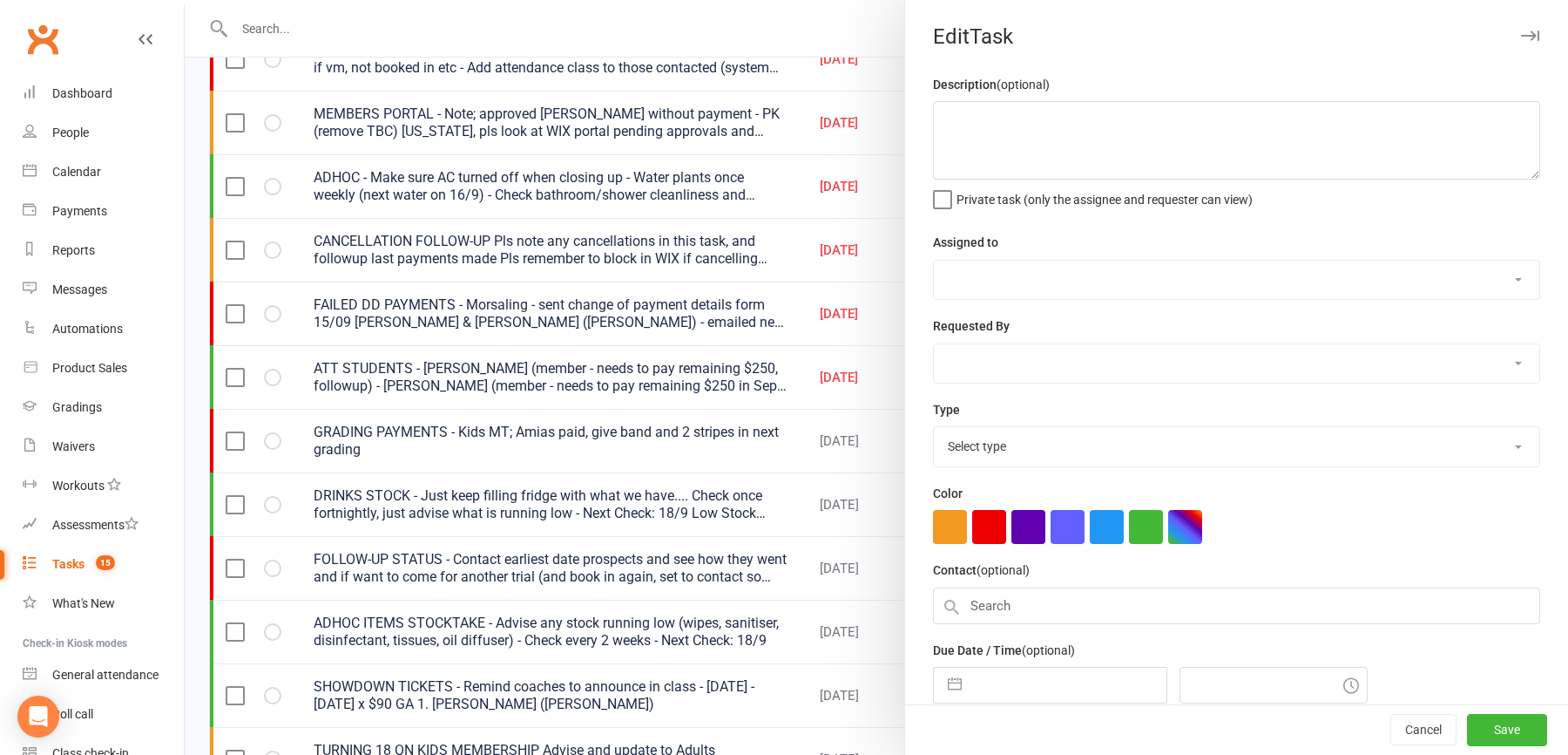
type textarea "DRINKS STOCK - Just keep filling fridge with what we have.... Check once fortni…"
select select "43946"
type input "[DATE]"
type input "4:00pm"
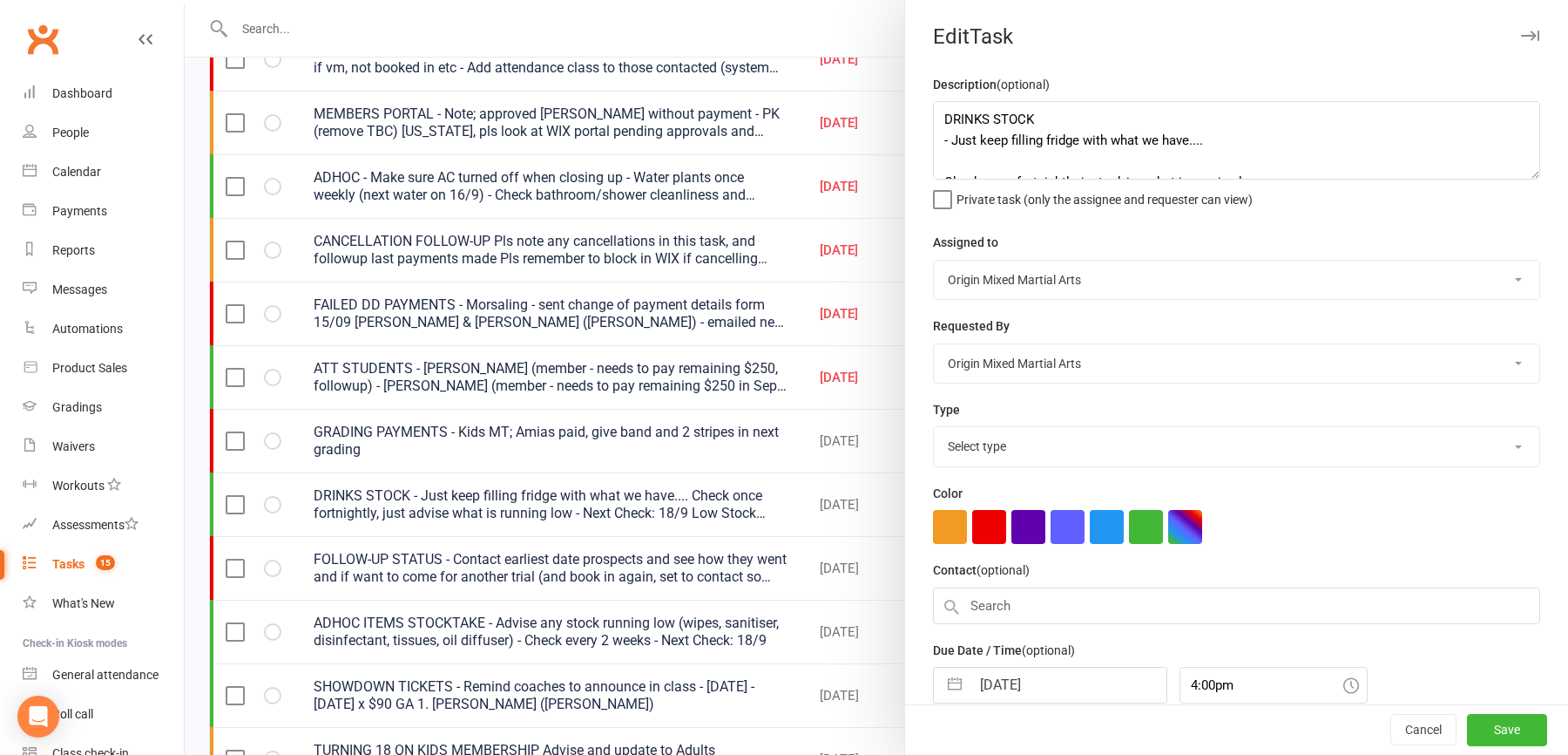
select select "31417"
drag, startPoint x: 1204, startPoint y: 145, endPoint x: 944, endPoint y: 144, distance: 260.0
click at [944, 144] on textarea "DRINKS STOCK - Just keep filling fridge with what we have.... Check once fortni…" at bounding box center [1236, 140] width 608 height 78
type textarea "DRINKS STOCK Ordered 16/09, arrive next week Check once fortnightly, just advis…"
select select "7"
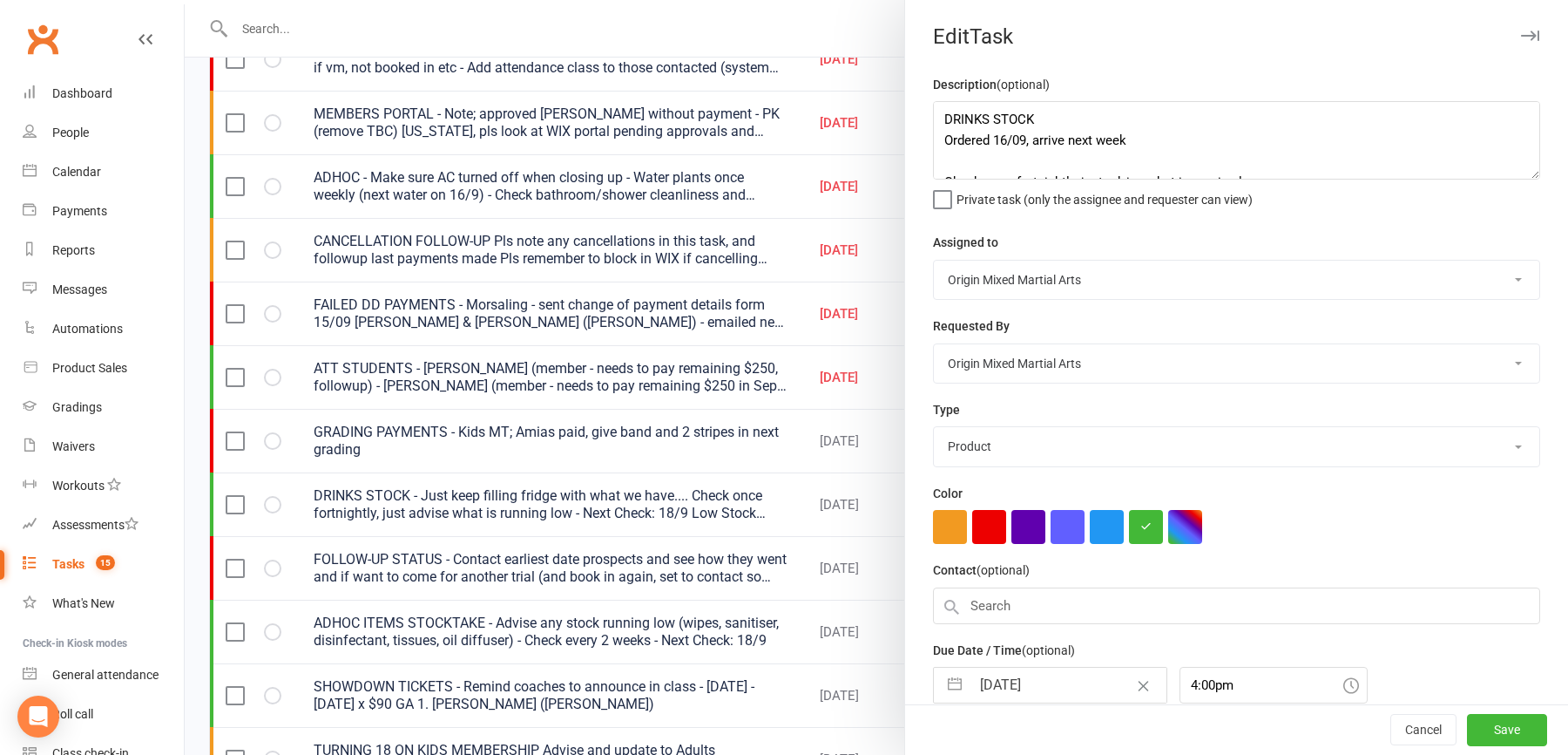
select select "2025"
select select "8"
select select "2025"
select select "9"
select select "2025"
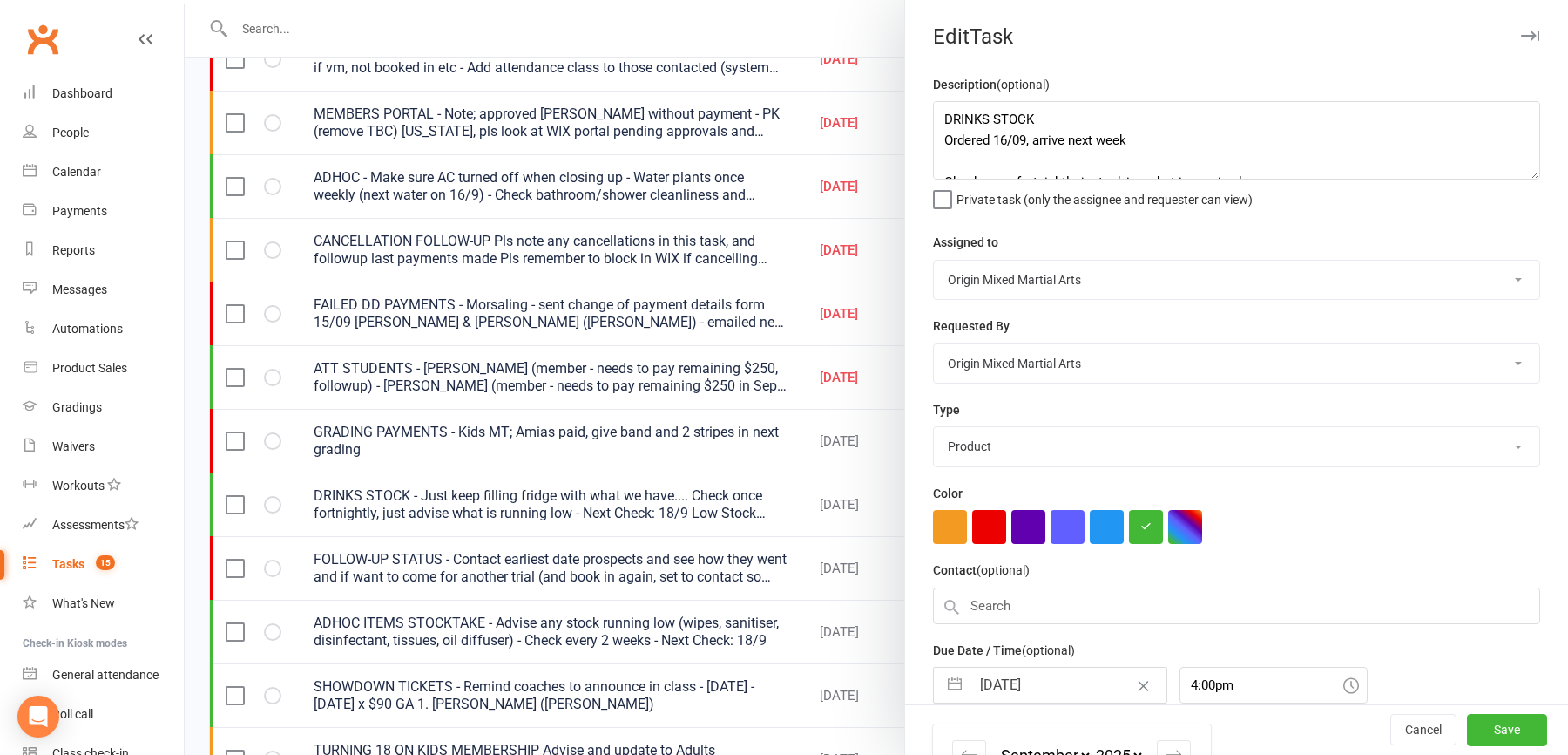
click at [1024, 696] on input "[DATE]" at bounding box center [1068, 684] width 196 height 35
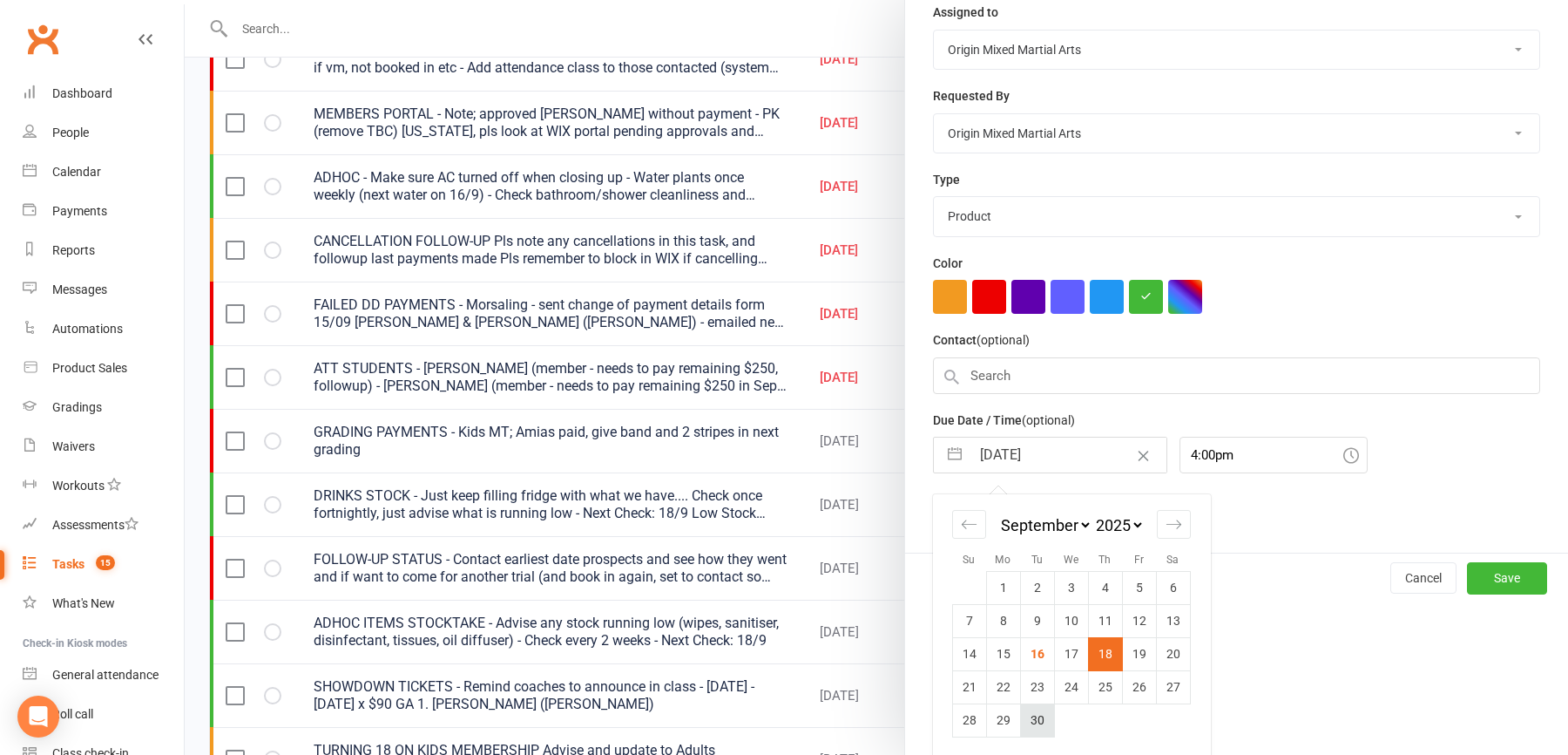
click at [1041, 714] on td "30" at bounding box center [1037, 720] width 34 height 33
type input "[DATE]"
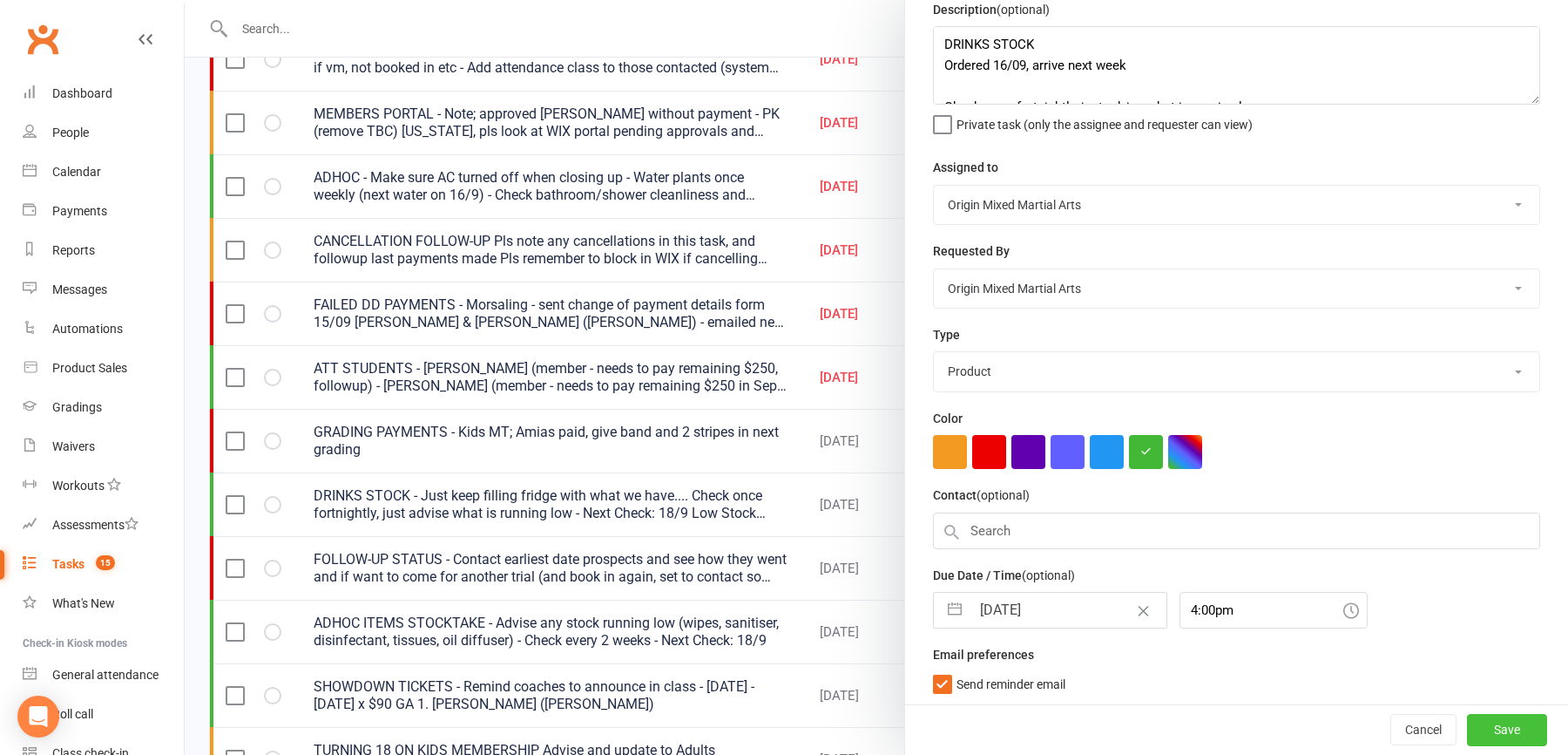
click at [1491, 734] on button "Save" at bounding box center [1507, 730] width 80 height 31
select select "started"
select select "waiting"
select select "started"
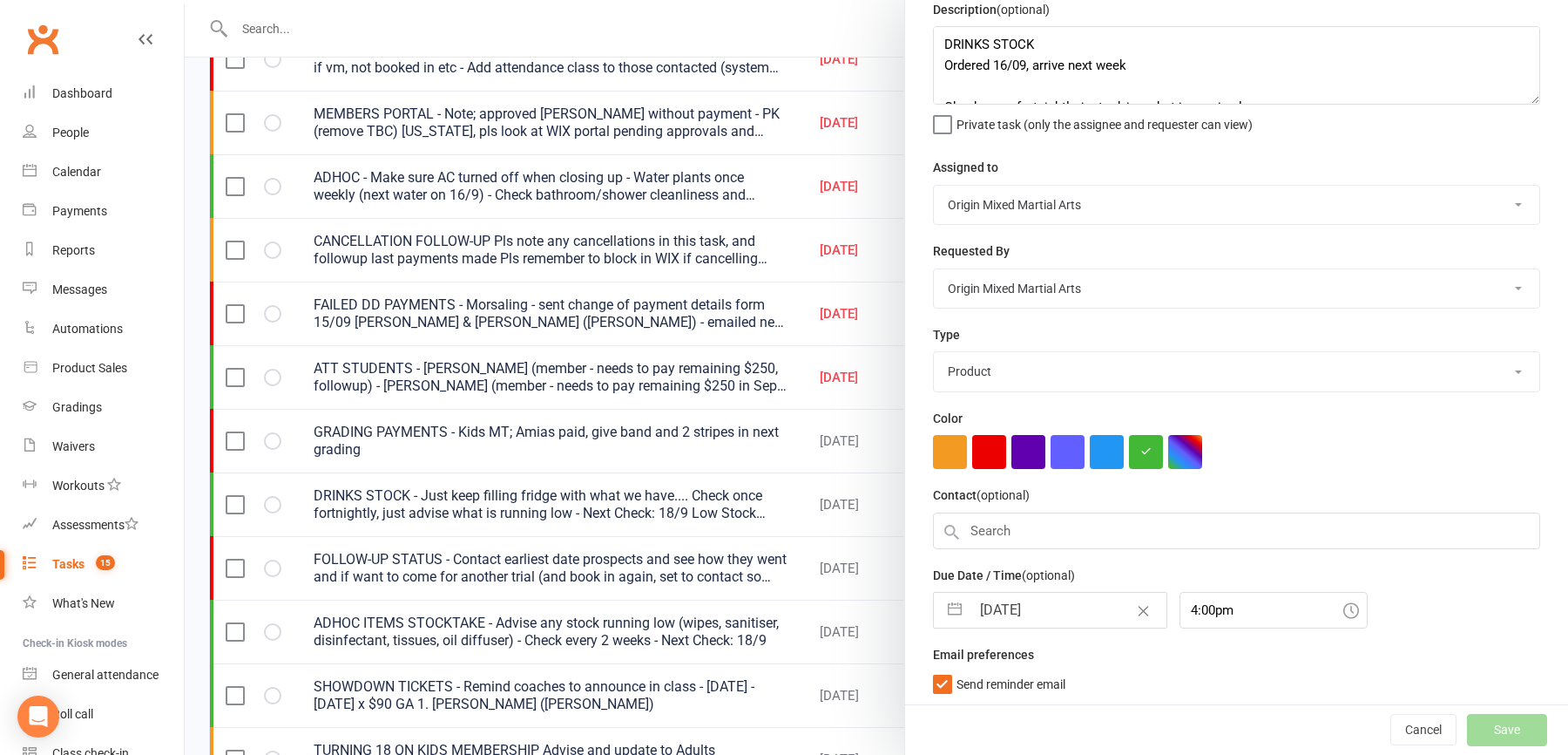
select select "started"
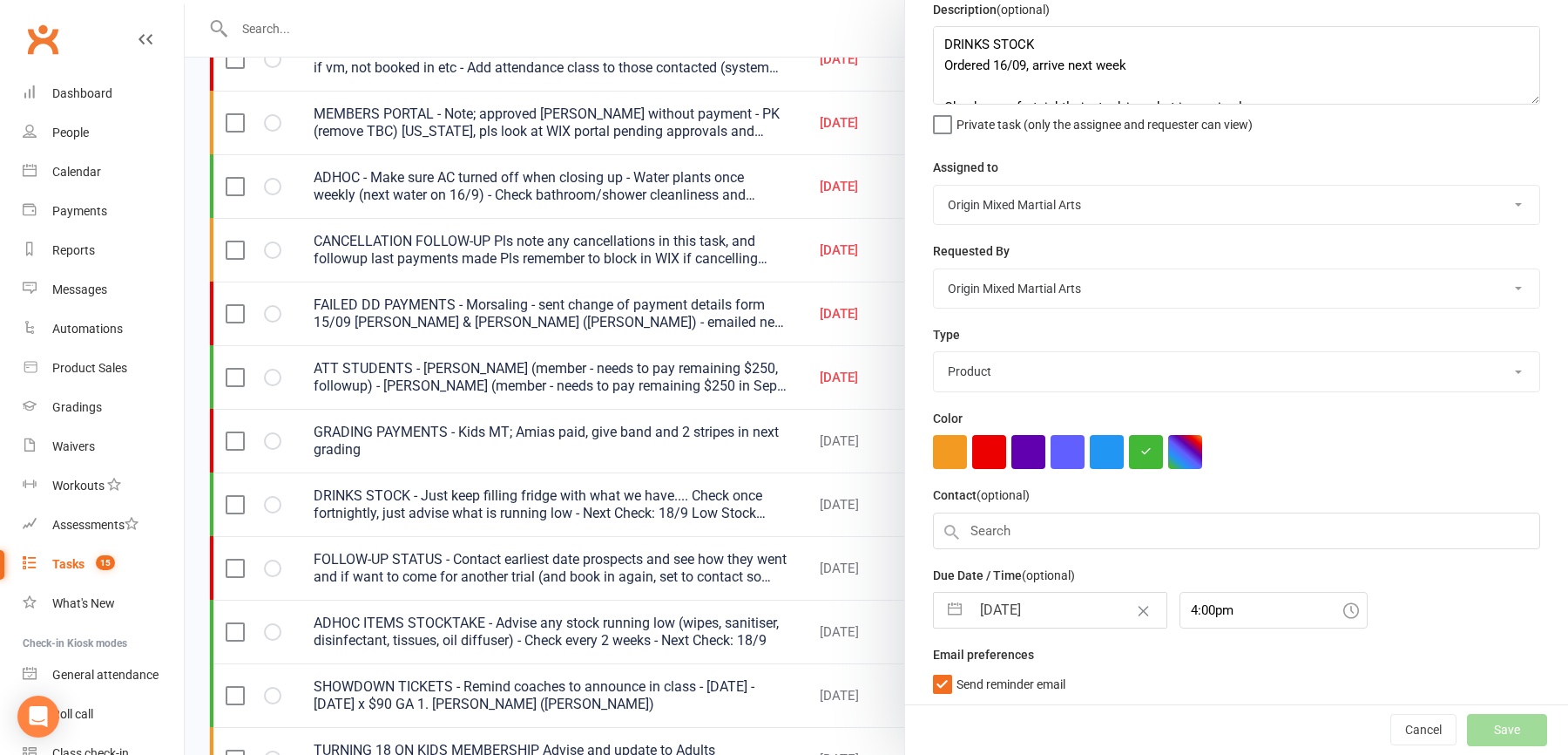
select select "started"
select select "waiting"
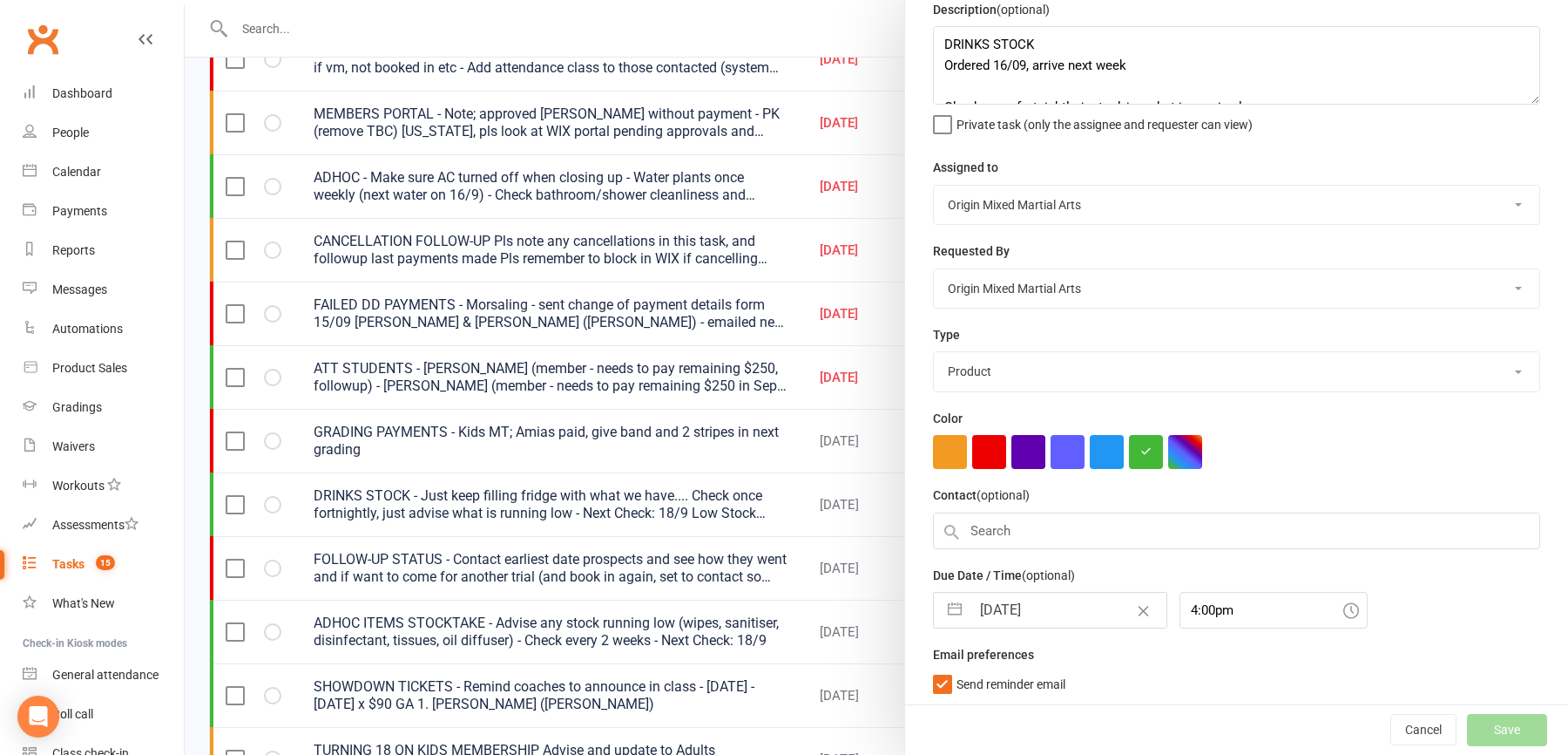
select select "started"
select select "waiting"
select select "started"
select select "waiting"
select select "started"
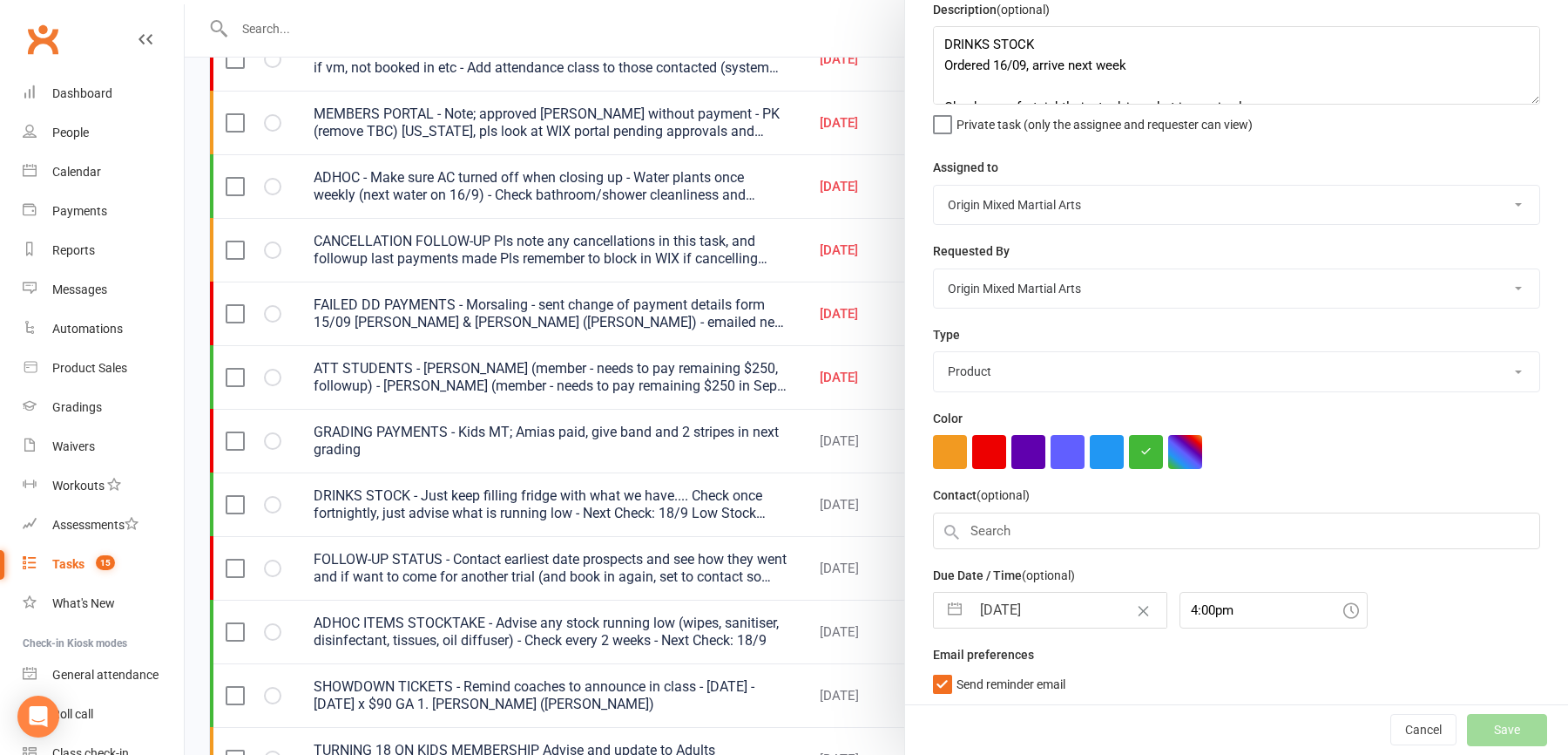
select select "started"
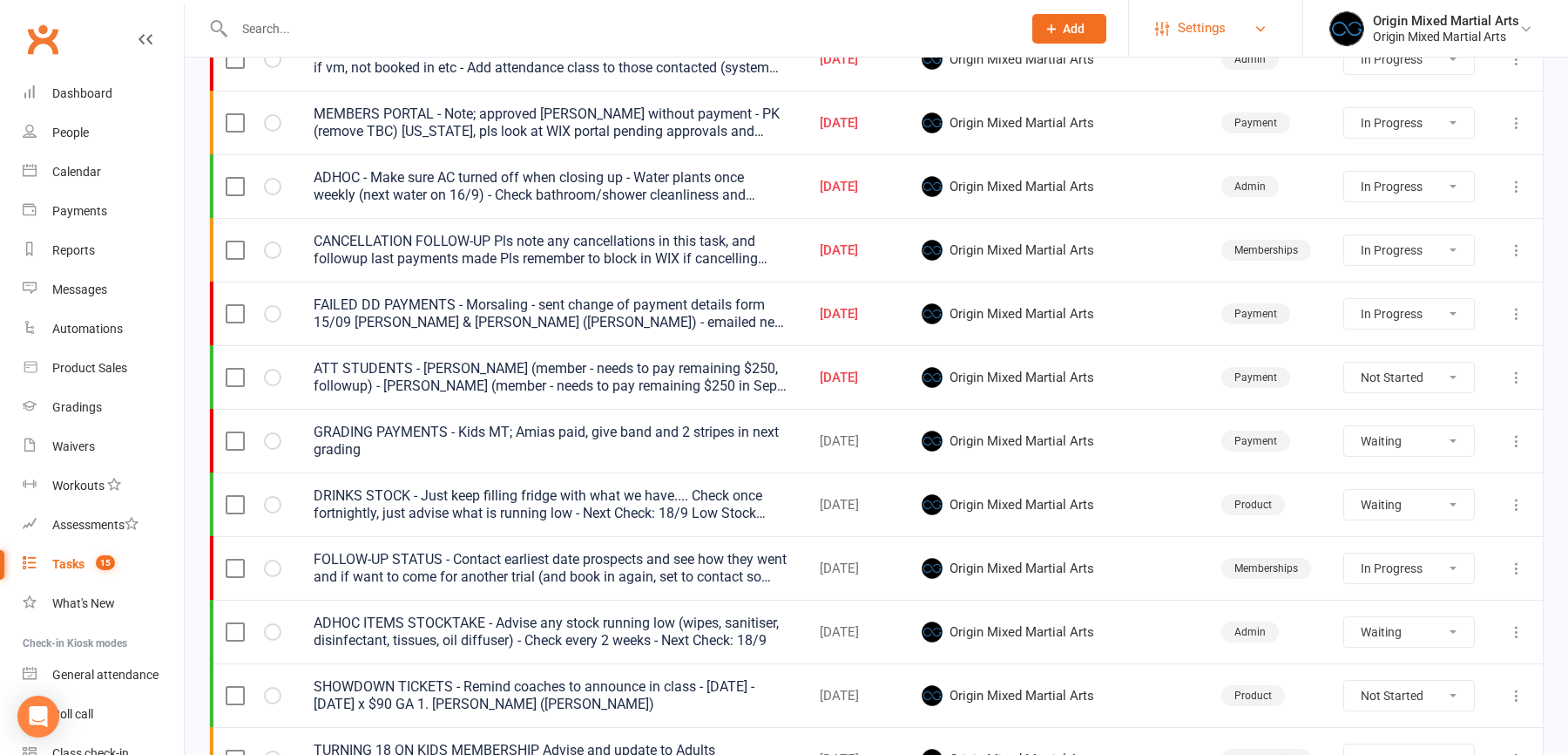
select select "started"
select select "waiting"
select select "started"
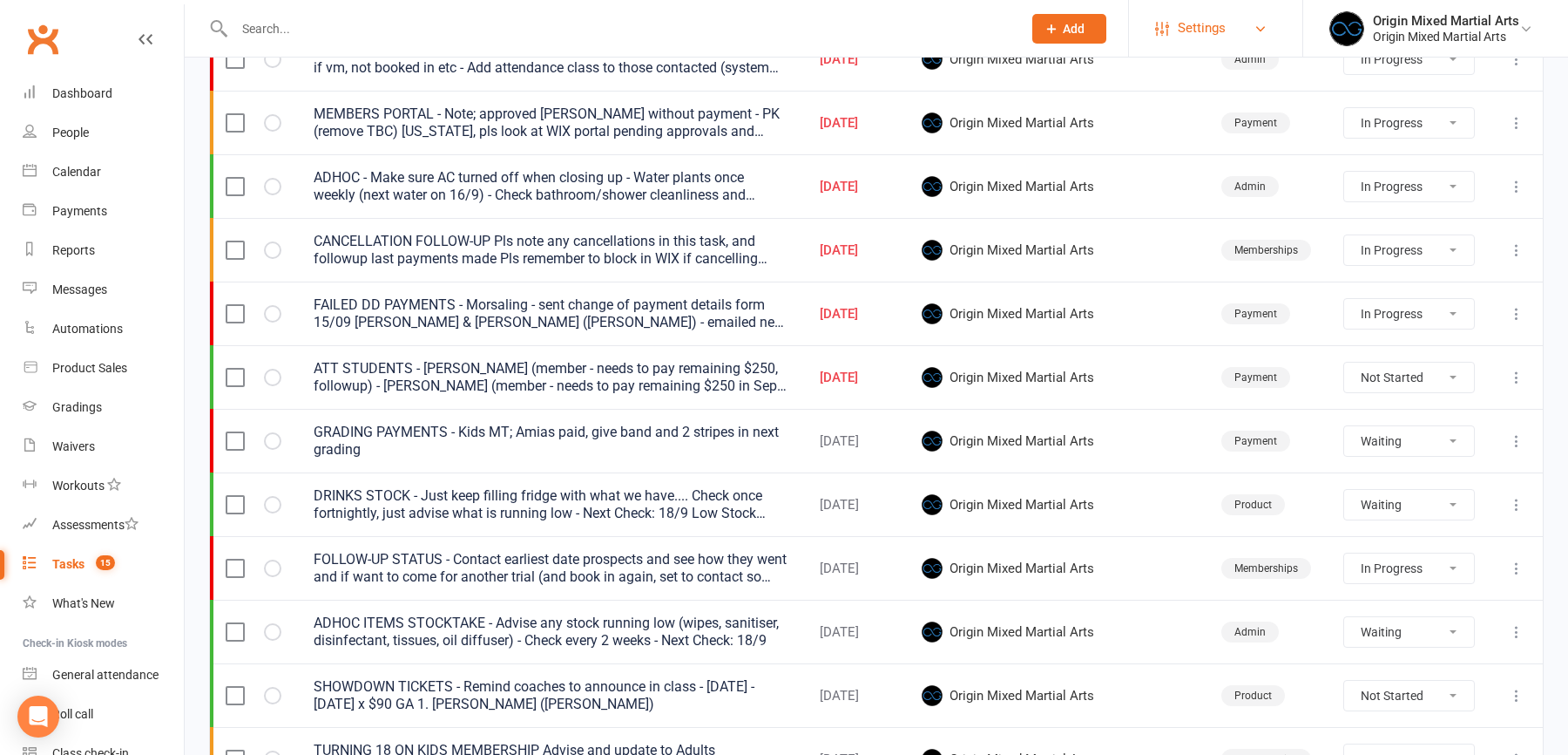
select select "started"
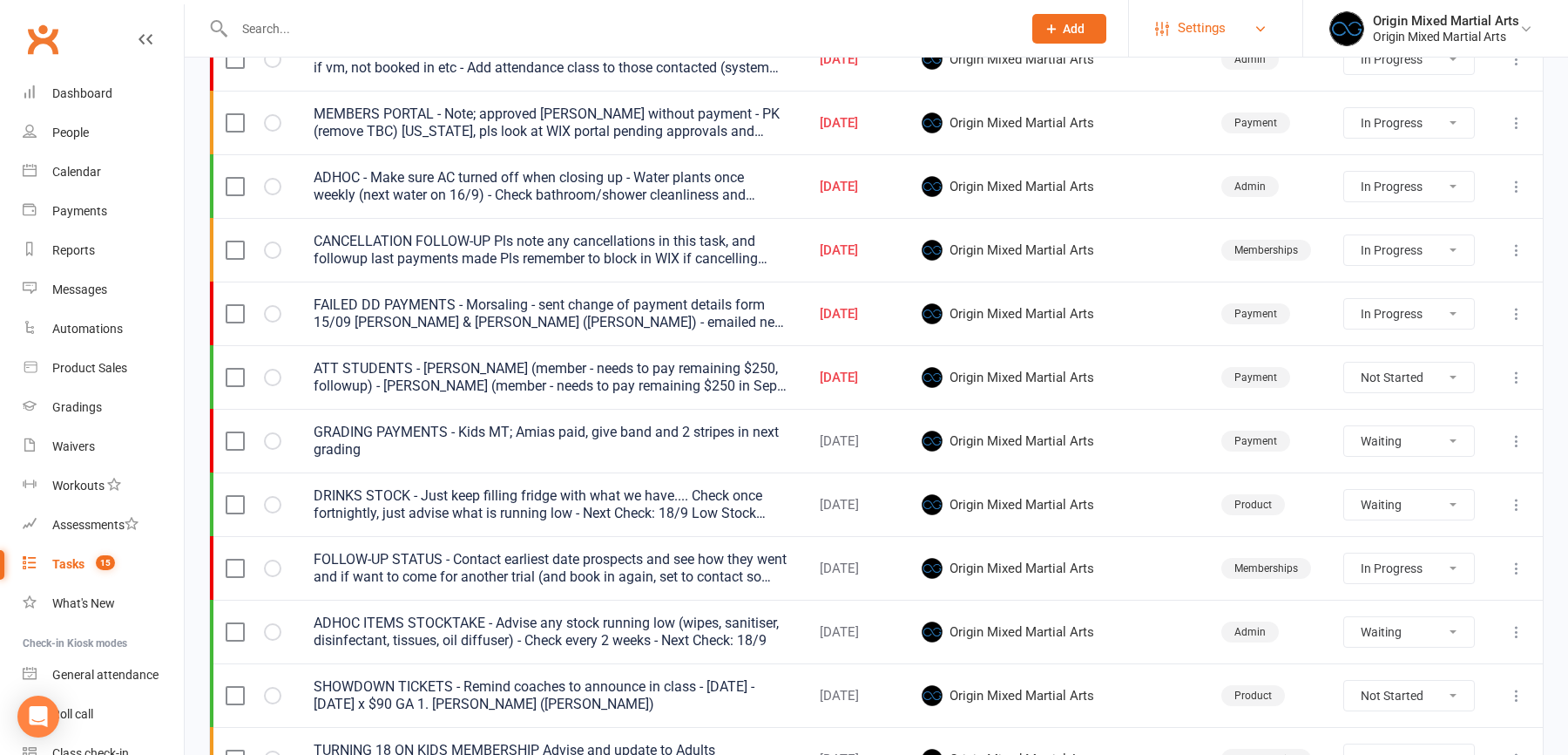
select select "started"
select select "waiting"
select select "started"
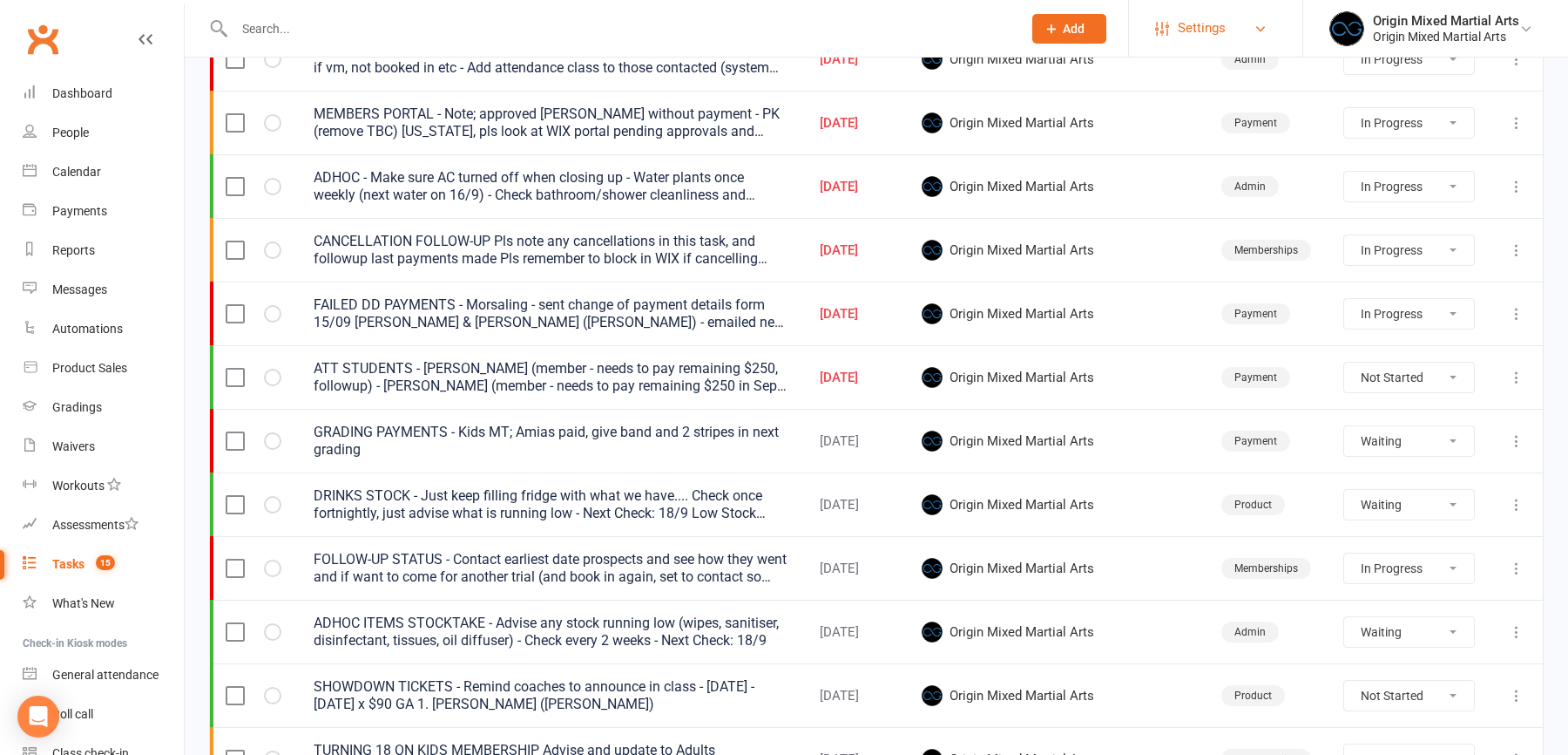
select select "waiting"
select select "started"
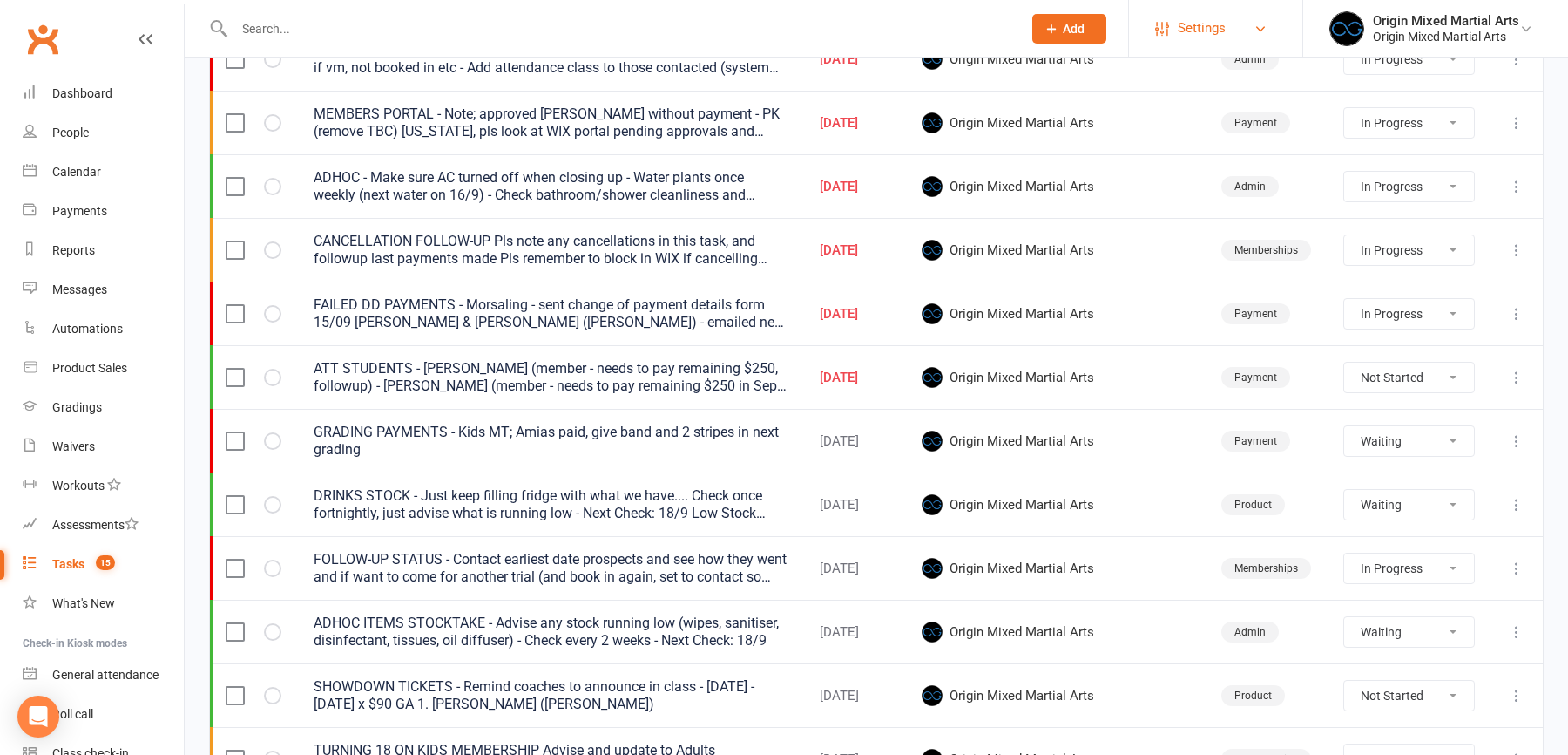
select select "started"
